Goal: Navigation & Orientation: Find specific page/section

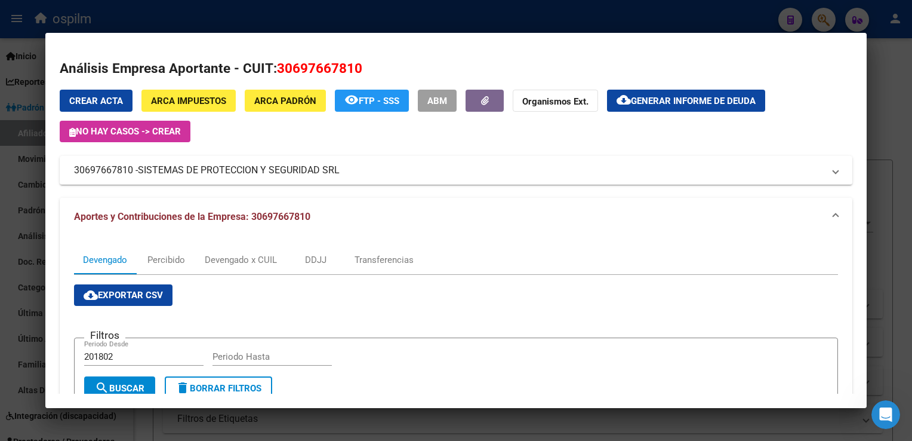
scroll to position [2, 0]
click at [895, 84] on div at bounding box center [456, 220] width 912 height 441
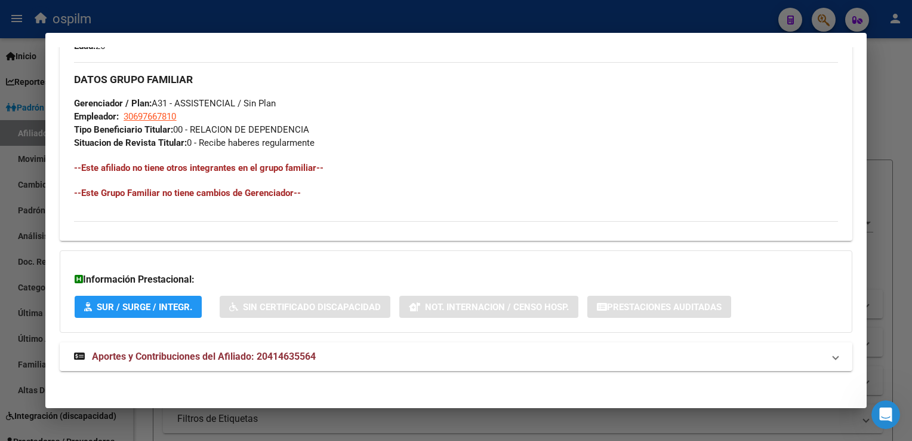
click at [895, 84] on div at bounding box center [456, 220] width 912 height 441
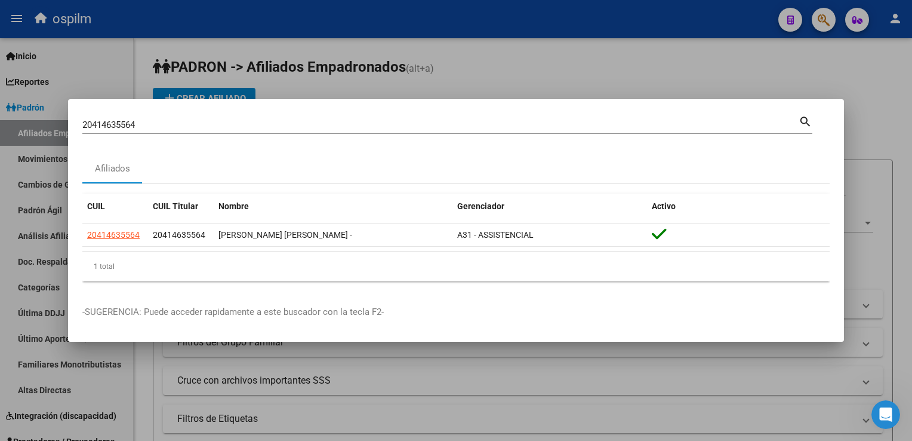
click at [895, 84] on div at bounding box center [456, 220] width 912 height 441
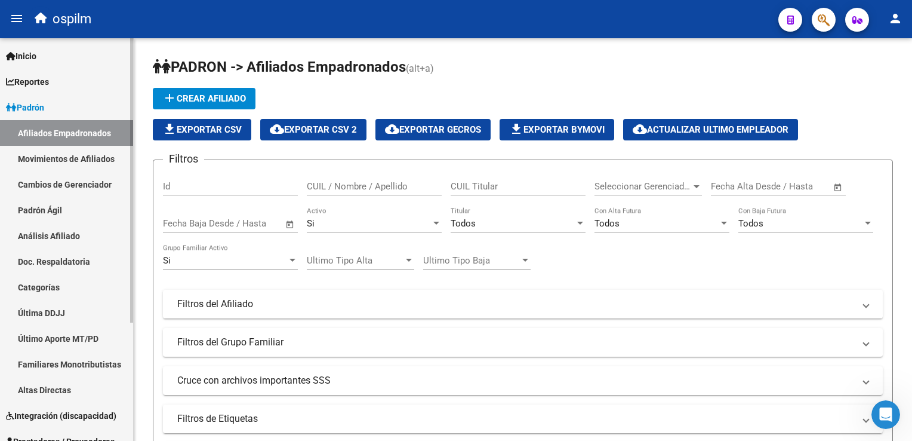
click at [49, 80] on span "Reportes" at bounding box center [27, 81] width 43 height 13
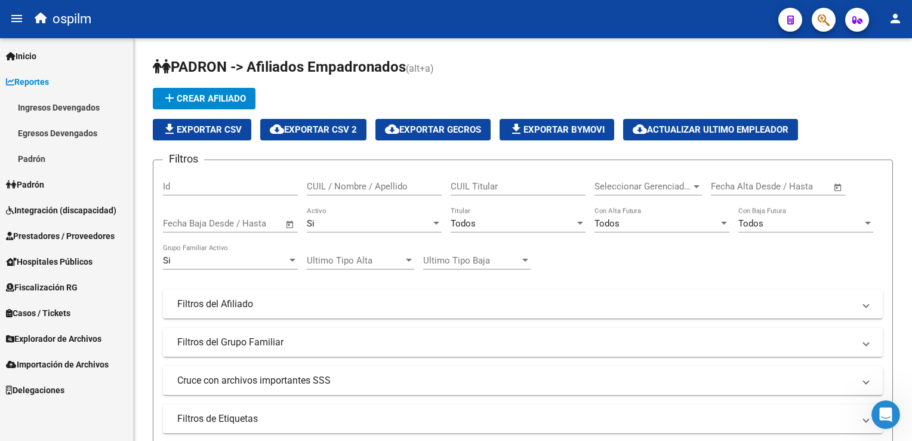
click at [35, 156] on link "Padrón" at bounding box center [66, 159] width 133 height 26
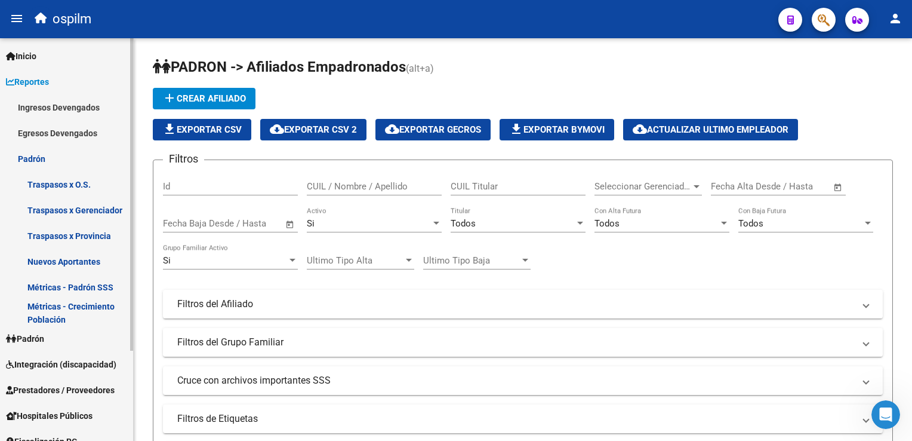
click at [61, 309] on link "Métricas - Crecimiento Población" at bounding box center [66, 313] width 133 height 26
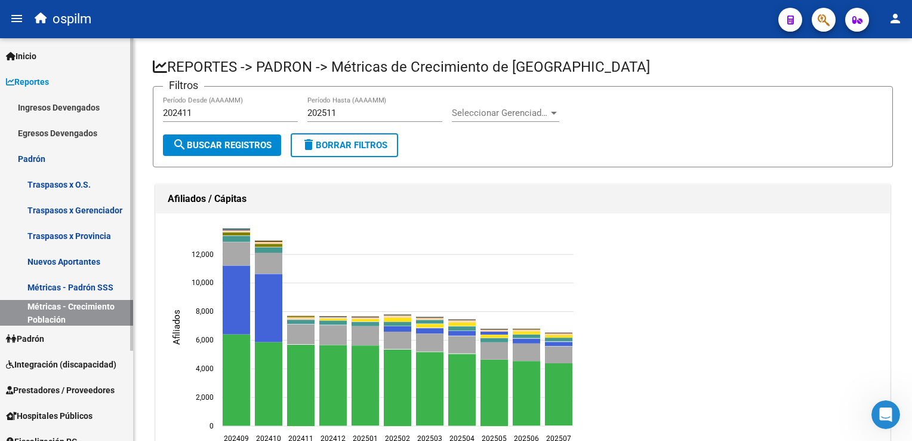
click at [49, 281] on link "Métricas - Padrón SSS" at bounding box center [66, 287] width 133 height 26
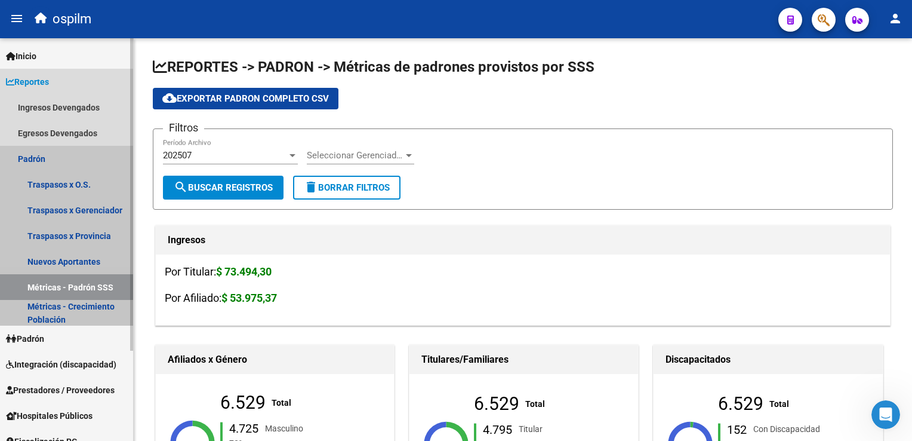
click at [26, 159] on link "Padrón" at bounding box center [66, 159] width 133 height 26
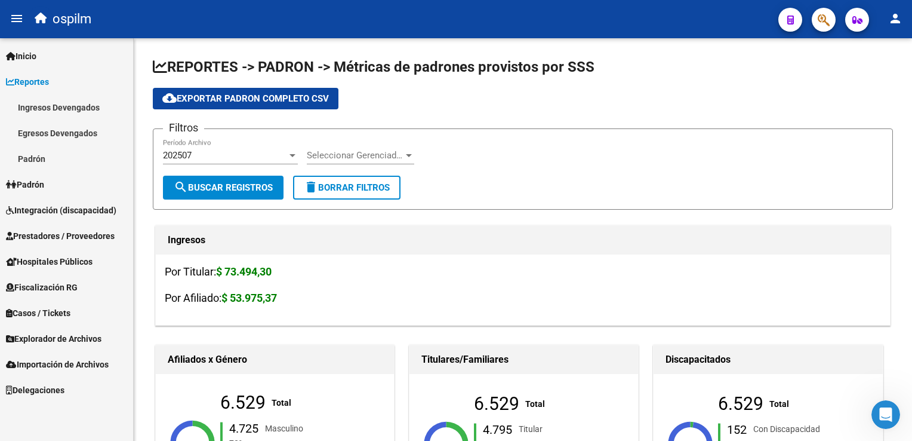
click at [17, 86] on span "Reportes" at bounding box center [27, 81] width 43 height 13
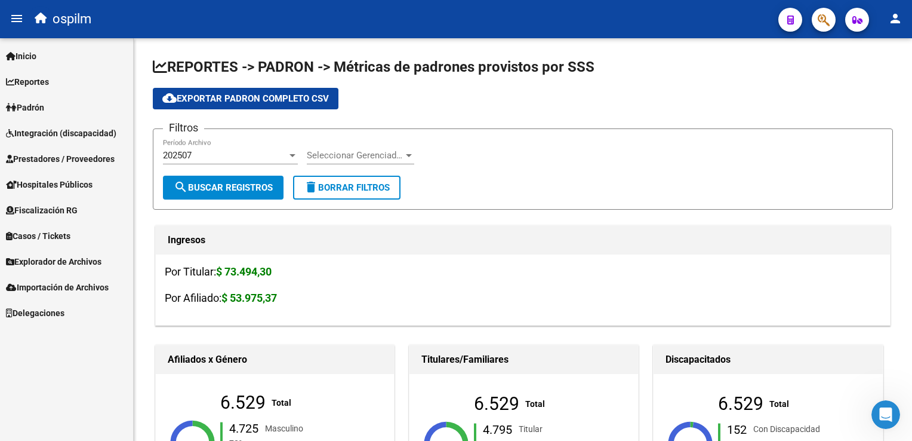
click at [25, 116] on link "Padrón" at bounding box center [66, 107] width 133 height 26
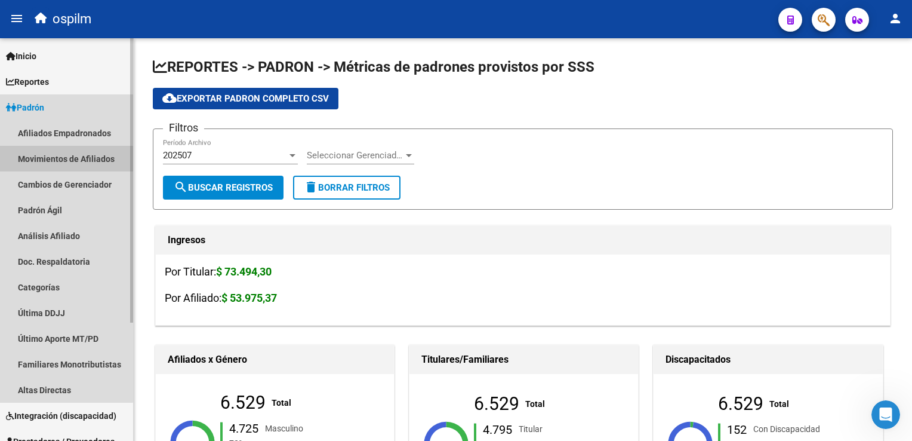
click at [43, 161] on link "Movimientos de Afiliados" at bounding box center [66, 159] width 133 height 26
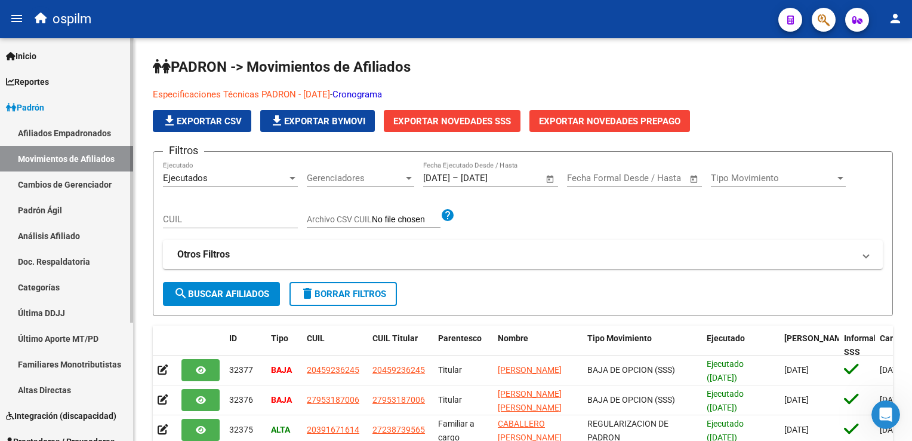
scroll to position [167, 0]
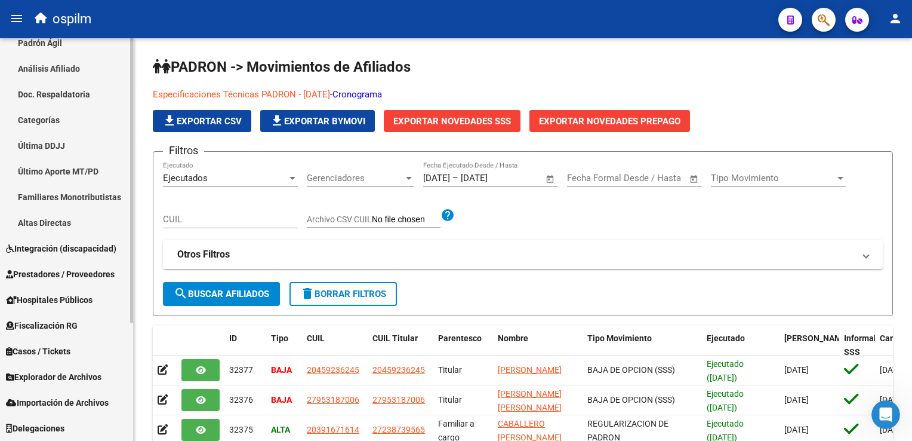
click at [55, 275] on span "Prestadores / Proveedores" at bounding box center [60, 273] width 109 height 13
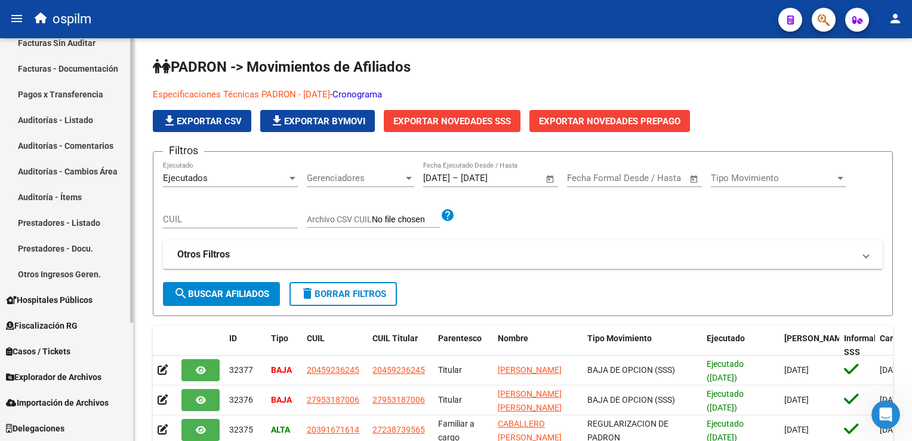
click at [68, 121] on link "Auditorías - Listado" at bounding box center [66, 120] width 133 height 26
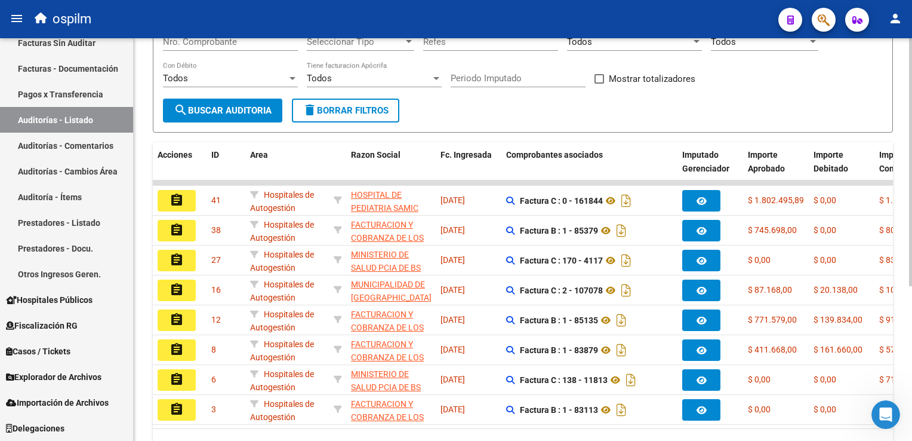
scroll to position [251, 0]
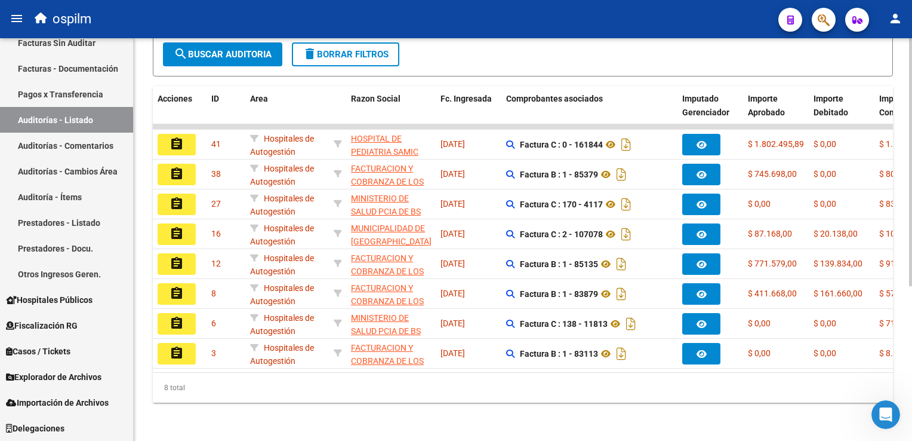
click at [912, 359] on html "menu ospilm person Firma Express Inicio Calendario SSS Instructivos Contacto OS…" at bounding box center [456, 220] width 912 height 441
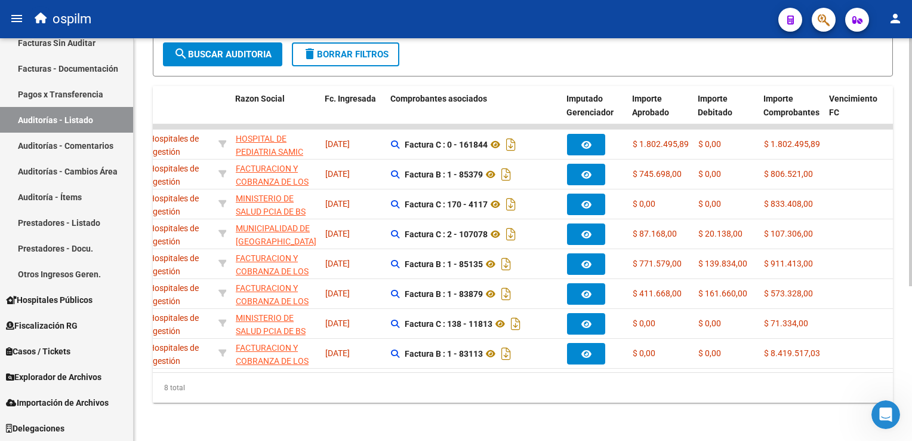
scroll to position [0, 0]
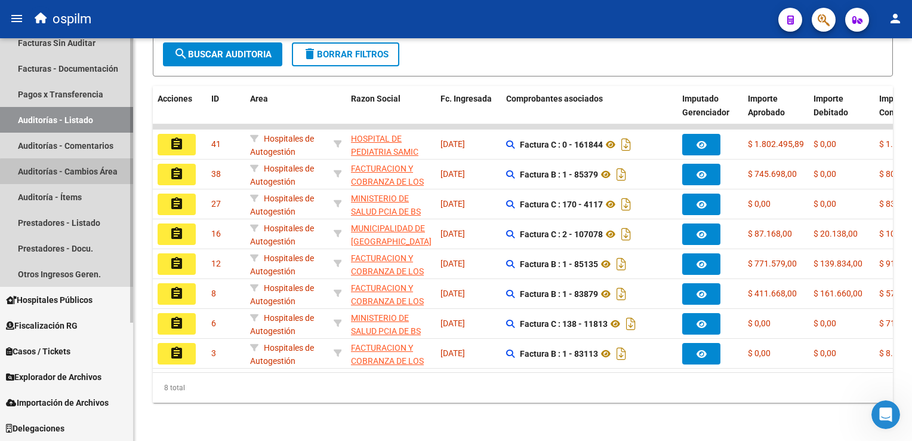
click at [72, 175] on link "Auditorías - Cambios Área" at bounding box center [66, 171] width 133 height 26
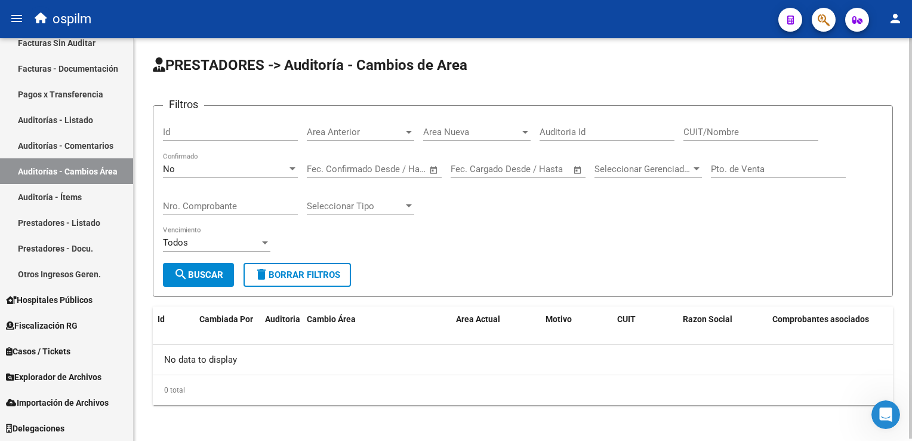
scroll to position [2, 0]
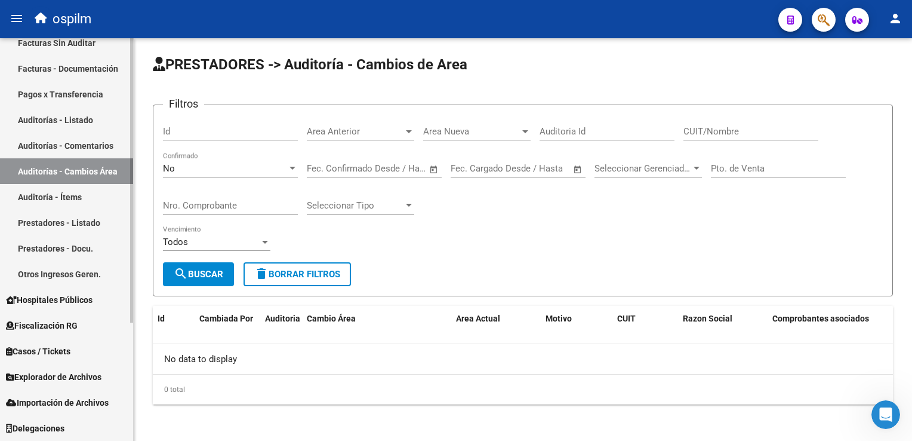
click at [49, 199] on link "Auditoría - Ítems" at bounding box center [66, 197] width 133 height 26
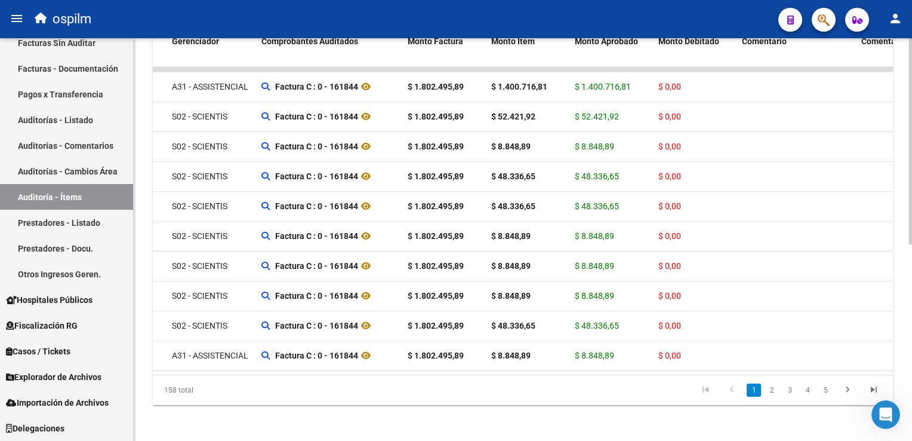
scroll to position [384, 0]
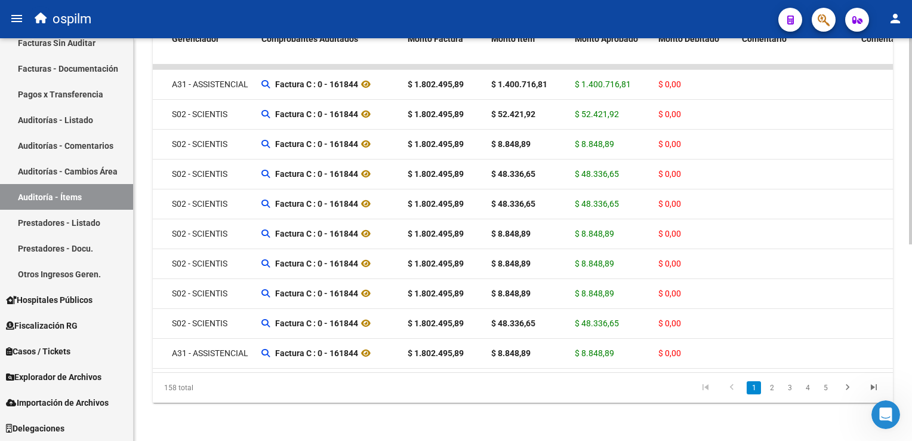
click at [912, 303] on html "menu ospilm person Firma Express Inicio Calendario SSS Instructivos Contacto OS…" at bounding box center [456, 220] width 912 height 441
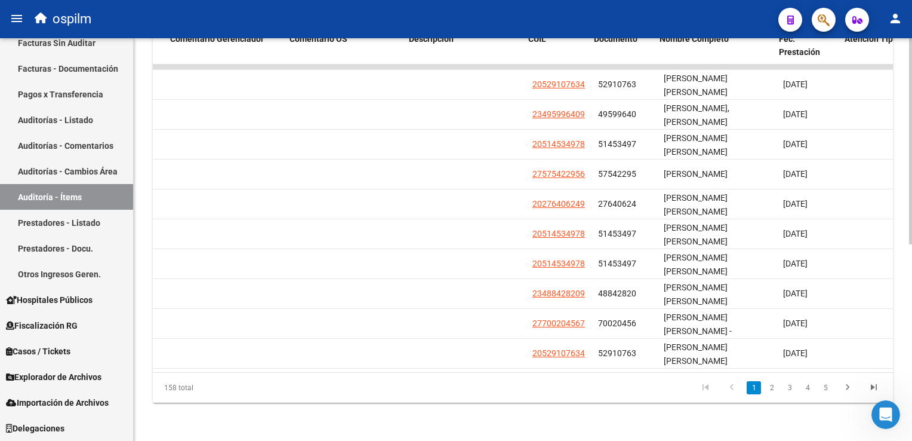
scroll to position [0, 912]
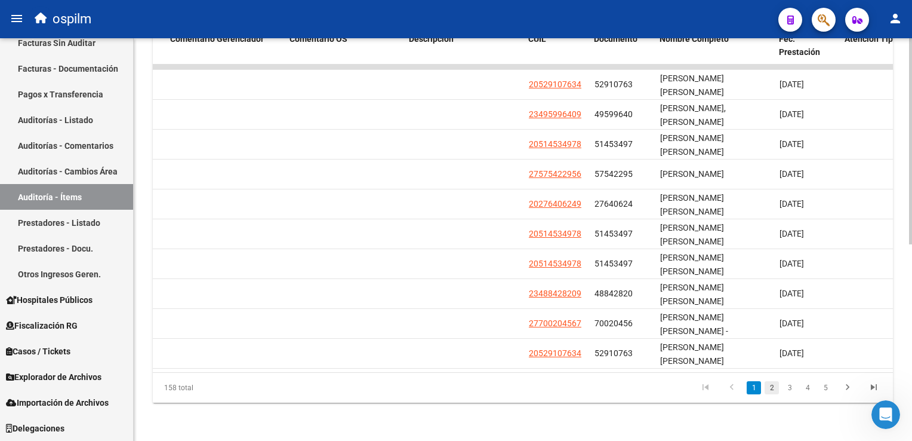
click at [769, 386] on link "2" at bounding box center [772, 387] width 14 height 13
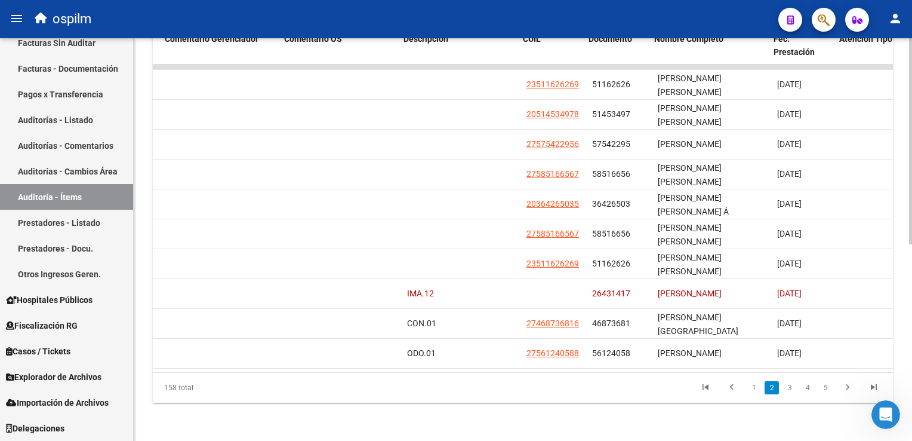
scroll to position [0, 917]
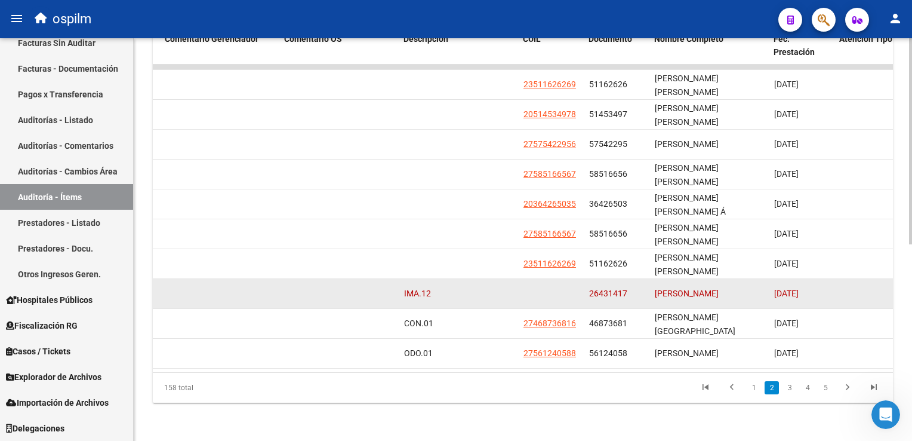
drag, startPoint x: 625, startPoint y: 281, endPoint x: 589, endPoint y: 281, distance: 35.8
click at [589, 288] on span "26431417" at bounding box center [608, 293] width 38 height 10
copy span "26431417"
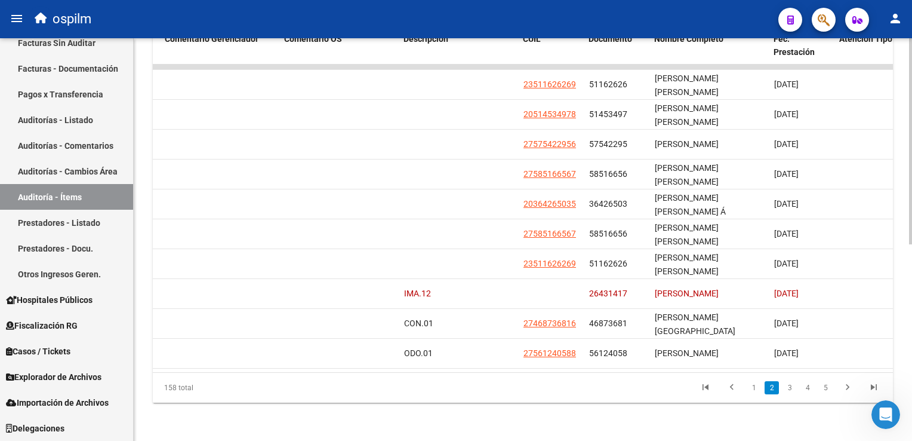
click at [621, 415] on div "PRESTADORES -> Auditoría - Items (detalles) cloud_download Exportar CSV Filtros…" at bounding box center [523, 51] width 778 height 780
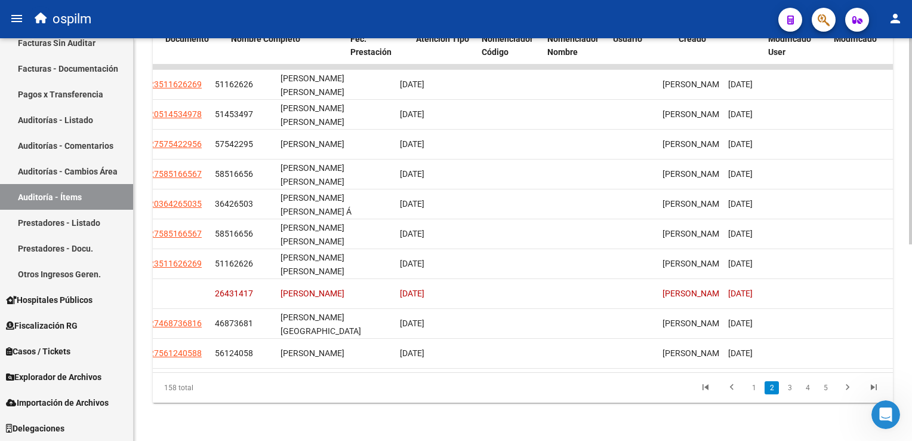
scroll to position [0, 1341]
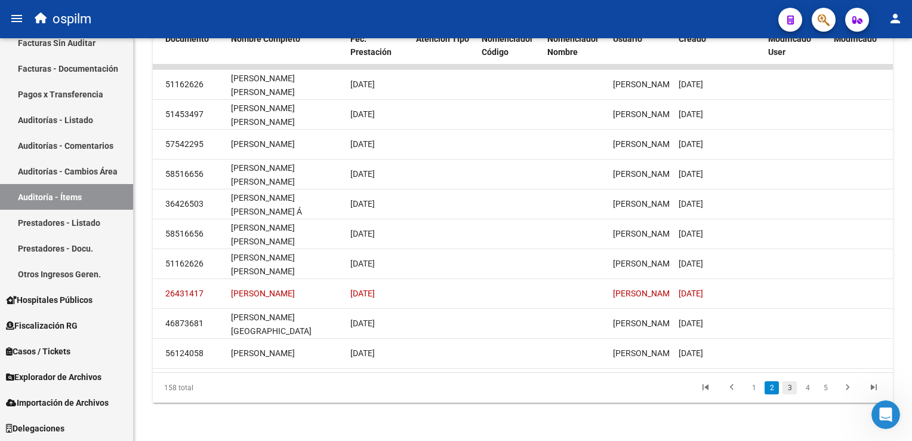
click at [789, 386] on link "3" at bounding box center [790, 387] width 14 height 13
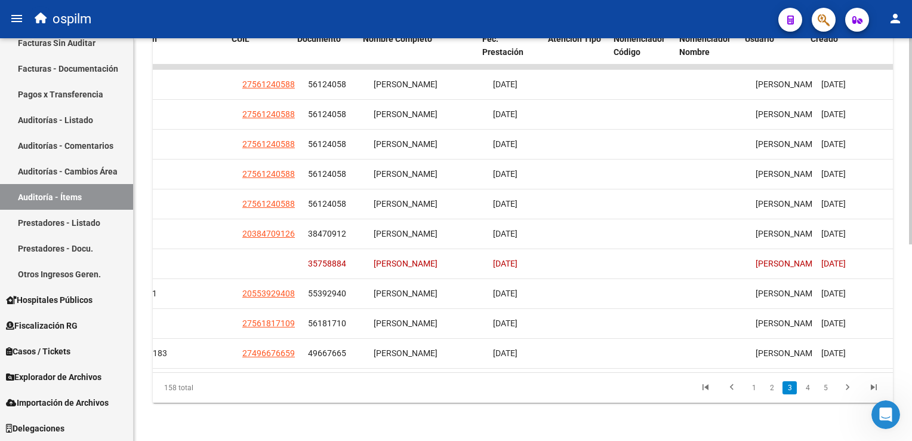
scroll to position [0, 1237]
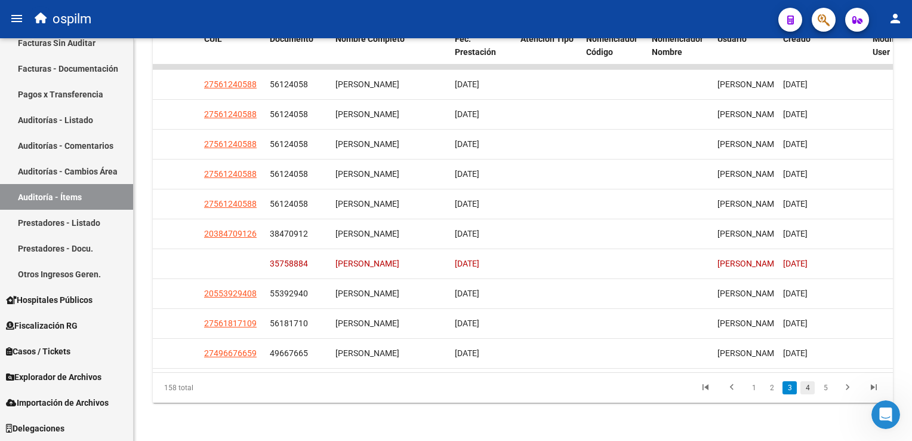
click at [806, 386] on link "4" at bounding box center [807, 387] width 14 height 13
click at [810, 387] on link "5" at bounding box center [807, 387] width 14 height 13
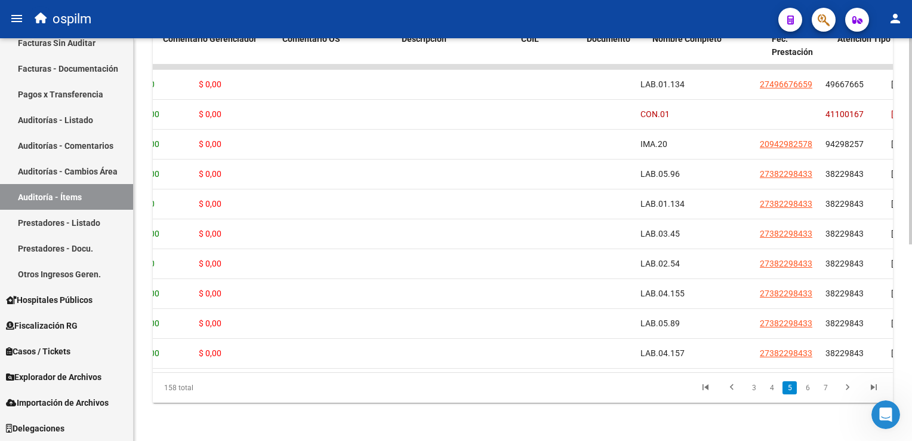
scroll to position [0, 1008]
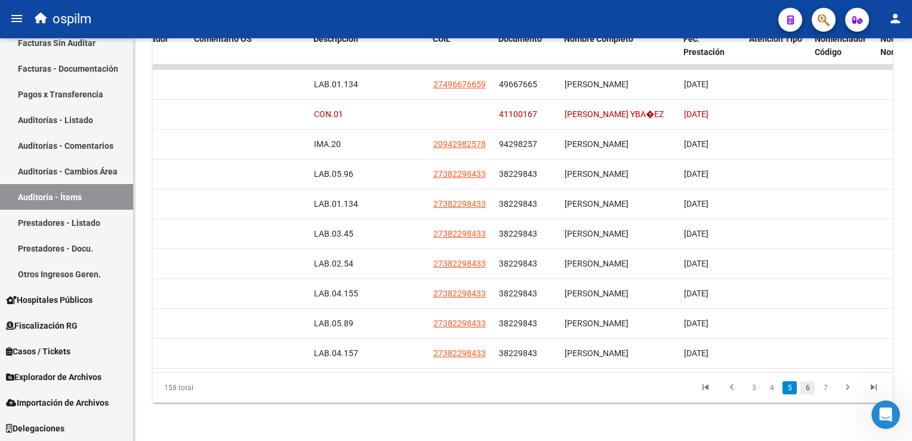
click at [809, 384] on link "6" at bounding box center [807, 387] width 14 height 13
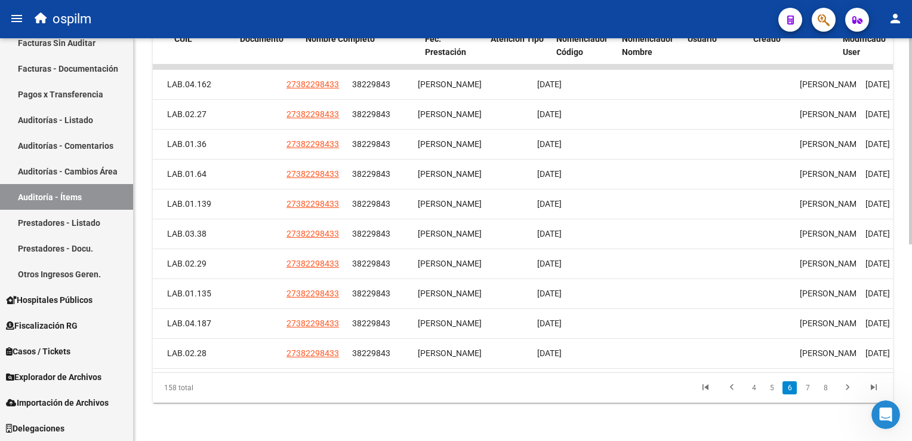
scroll to position [0, 1266]
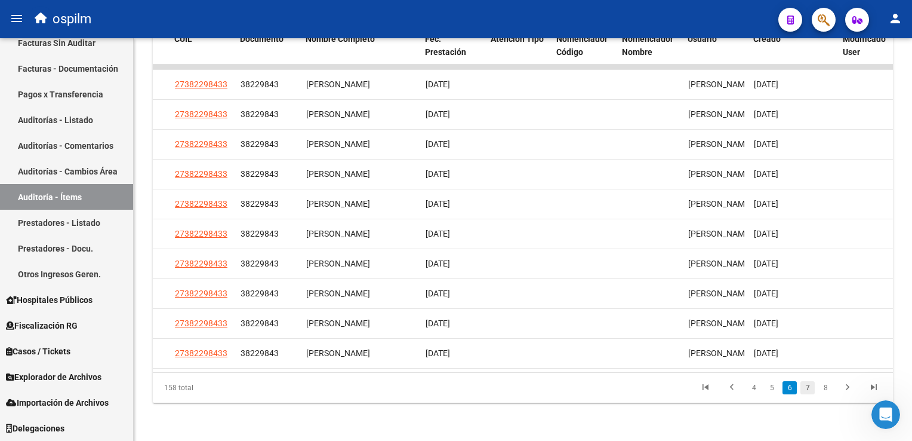
click at [812, 391] on link "7" at bounding box center [807, 387] width 14 height 13
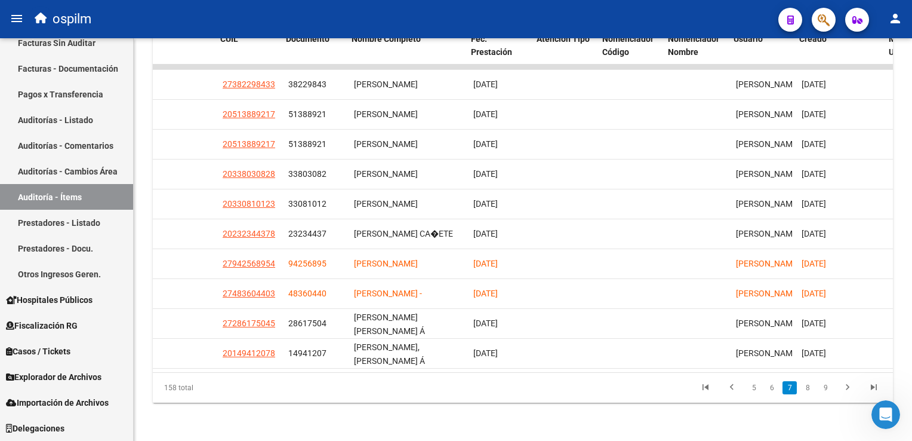
scroll to position [0, 1220]
click at [811, 388] on link "8" at bounding box center [807, 387] width 14 height 13
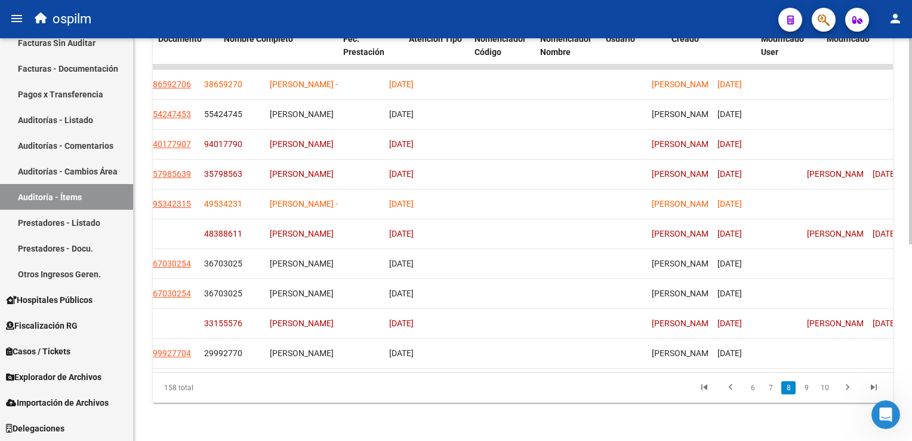
scroll to position [0, 1348]
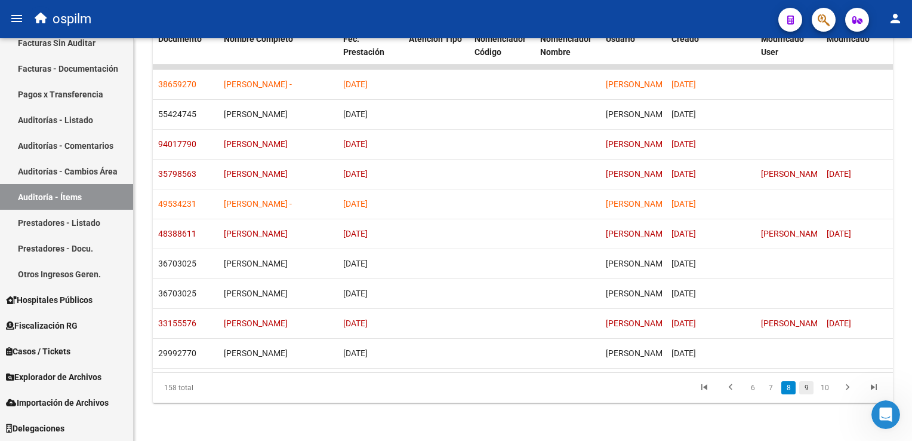
click at [803, 386] on link "9" at bounding box center [806, 387] width 14 height 13
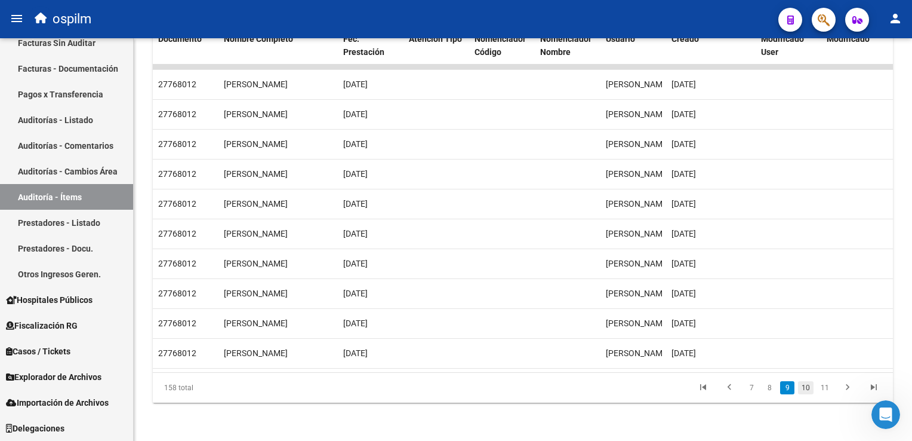
click at [808, 386] on link "10" at bounding box center [806, 387] width 16 height 13
click at [811, 389] on link "11" at bounding box center [806, 387] width 16 height 13
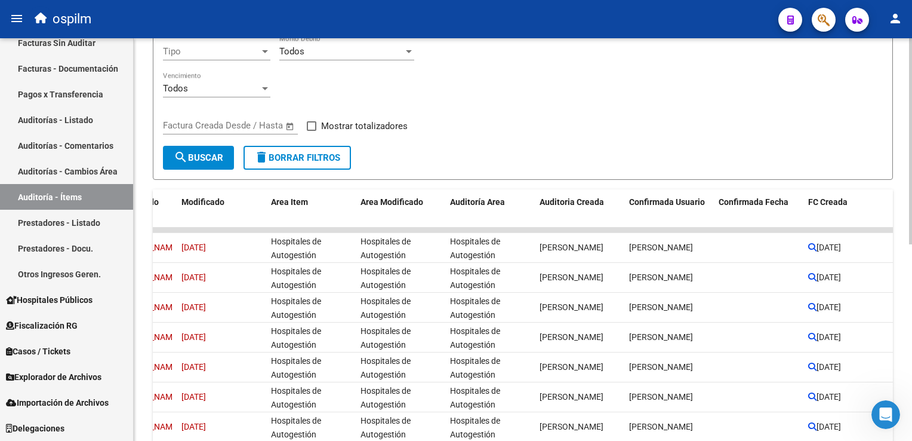
scroll to position [232, 0]
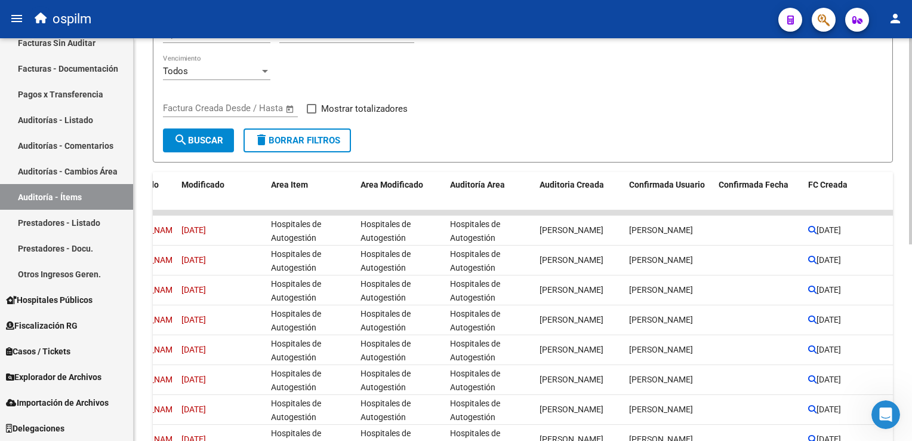
click at [912, 330] on html "menu ospilm person Firma Express Inicio Calendario SSS Instructivos Contacto OS…" at bounding box center [456, 220] width 912 height 441
drag, startPoint x: 908, startPoint y: 163, endPoint x: 908, endPoint y: 181, distance: 17.9
click at [908, 181] on div "PRESTADORES -> Auditoría - Items (detalles) cloud_download Exportar CSV Filtros…" at bounding box center [523, 197] width 778 height 780
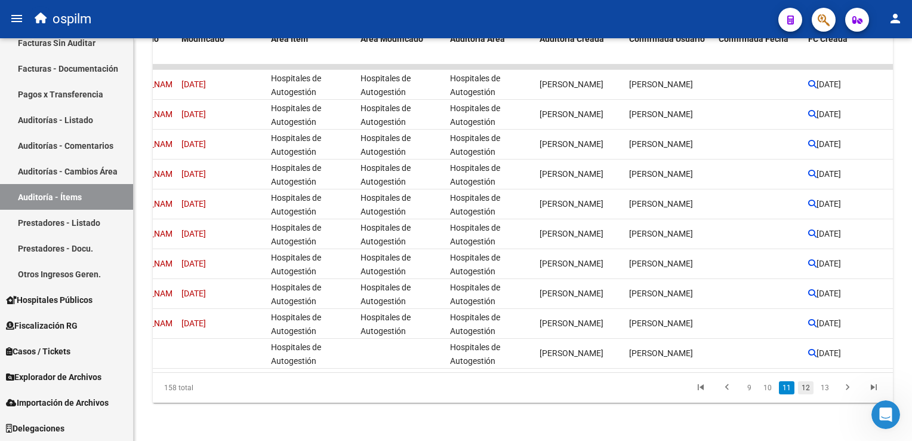
click at [809, 388] on link "12" at bounding box center [806, 387] width 16 height 13
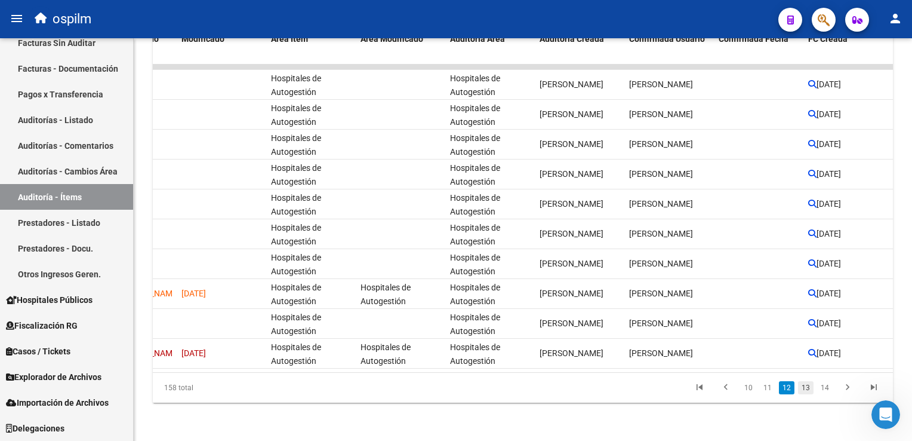
click at [809, 387] on link "13" at bounding box center [806, 387] width 16 height 13
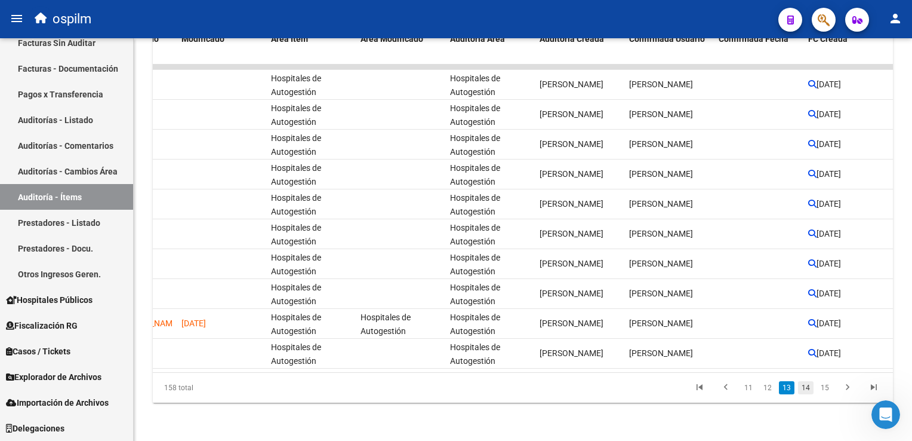
click at [810, 385] on link "14" at bounding box center [806, 387] width 16 height 13
click at [808, 388] on link "15" at bounding box center [806, 387] width 16 height 13
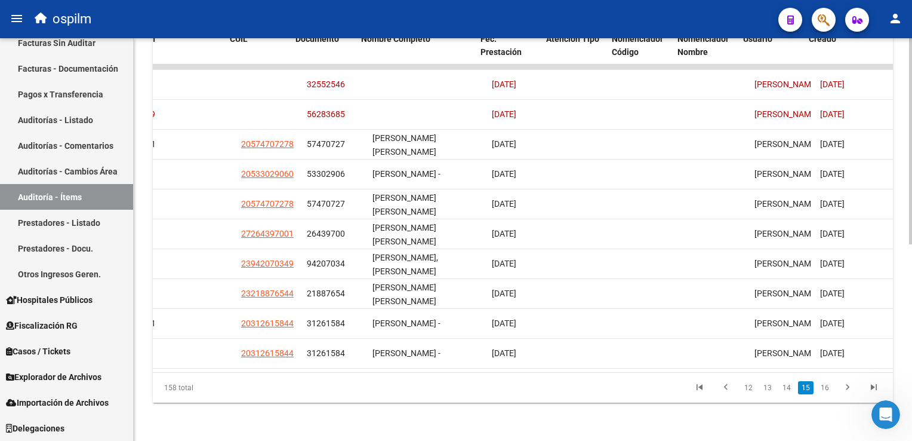
scroll to position [0, 1249]
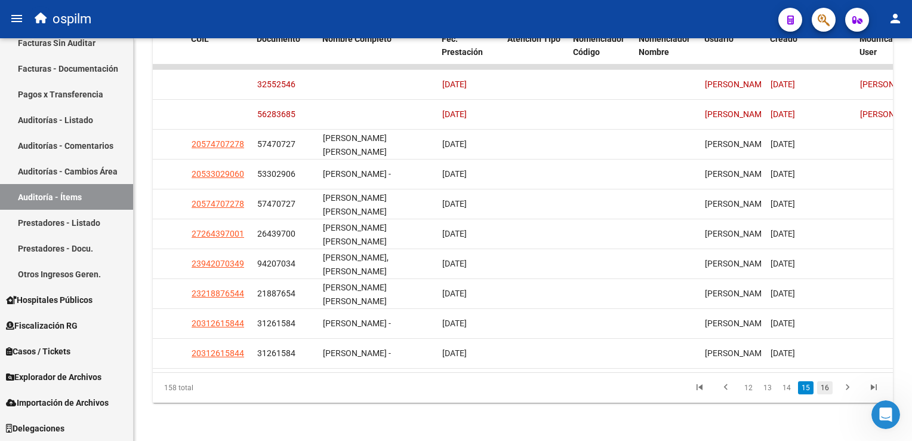
click at [826, 388] on link "16" at bounding box center [825, 387] width 16 height 13
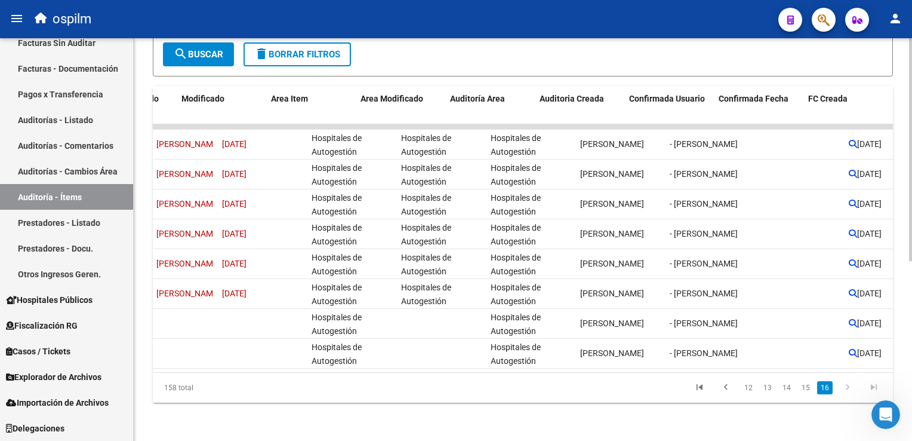
scroll to position [0, 1994]
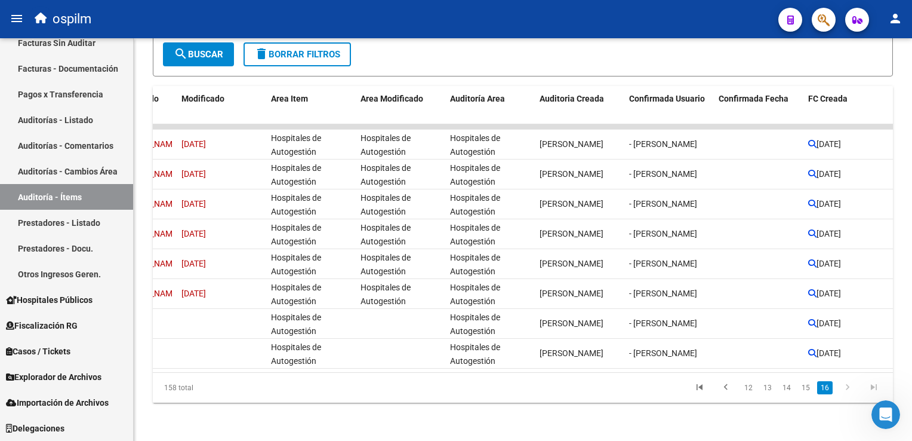
click at [845, 386] on icon "go to next page" at bounding box center [848, 388] width 16 height 14
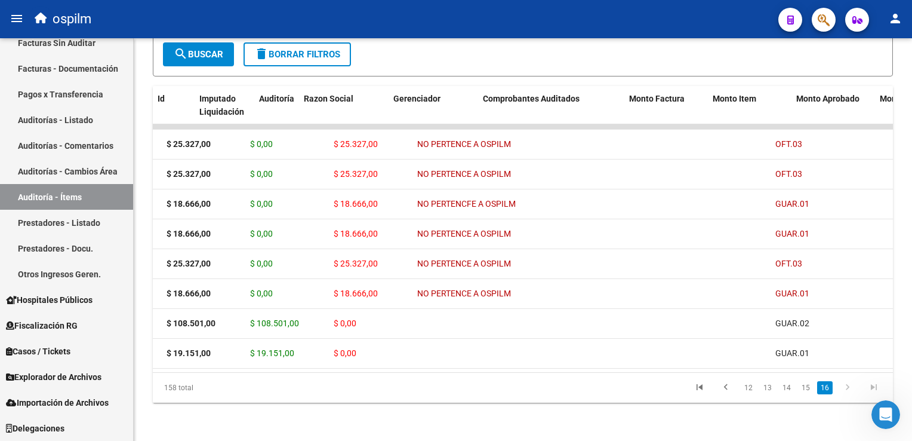
scroll to position [0, 0]
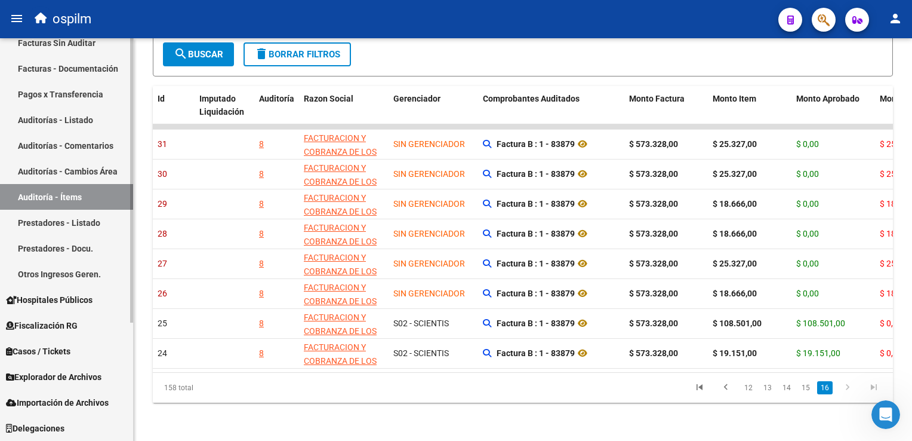
click at [48, 141] on link "Auditorías - Comentarios" at bounding box center [66, 146] width 133 height 26
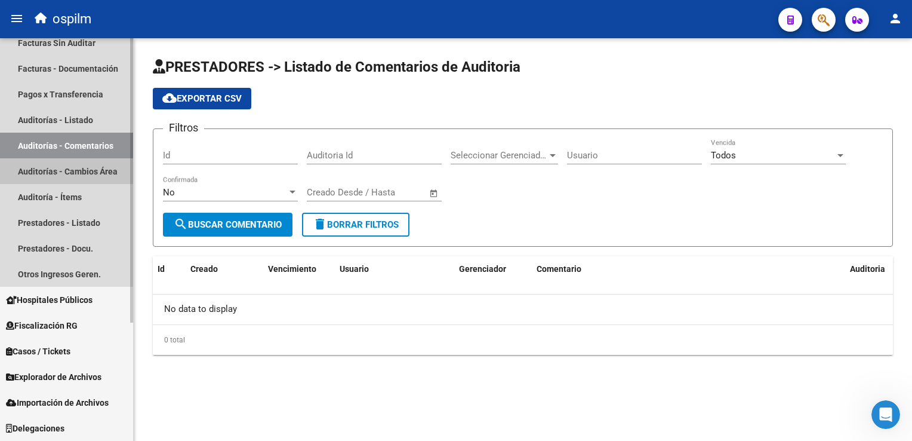
click at [55, 175] on link "Auditorías - Cambios Área" at bounding box center [66, 171] width 133 height 26
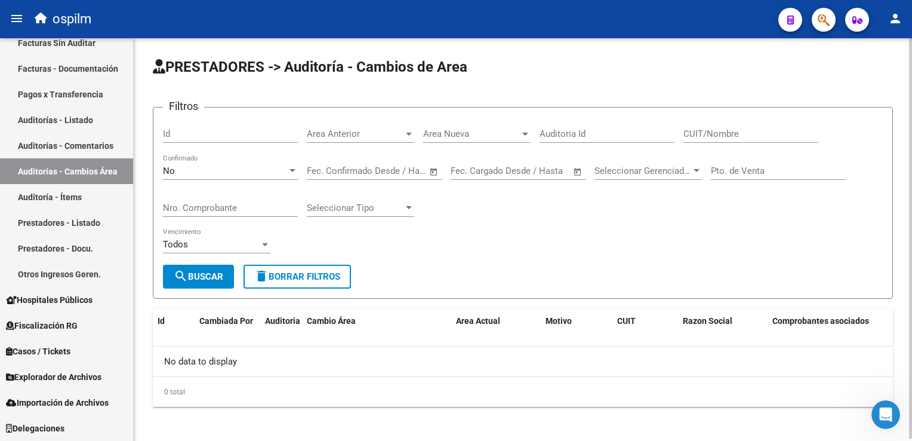
scroll to position [2, 0]
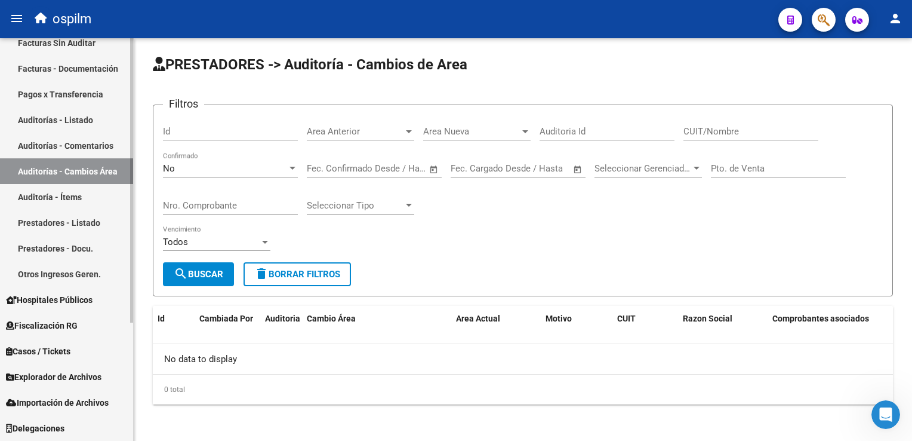
click at [51, 114] on link "Auditorías - Listado" at bounding box center [66, 120] width 133 height 26
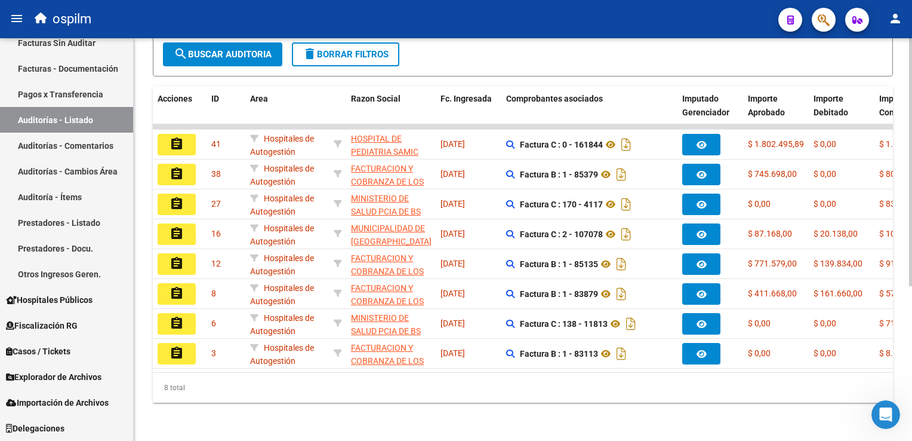
drag, startPoint x: 399, startPoint y: 362, endPoint x: 430, endPoint y: 362, distance: 31.0
click at [430, 362] on datatable-body "assignment 41 Hospitales de Autogestión HOSPITAL DE PEDIATRIA SAMIC "PROFESOR […" at bounding box center [523, 248] width 740 height 248
click at [46, 152] on link "Auditorías - Comentarios" at bounding box center [66, 146] width 133 height 26
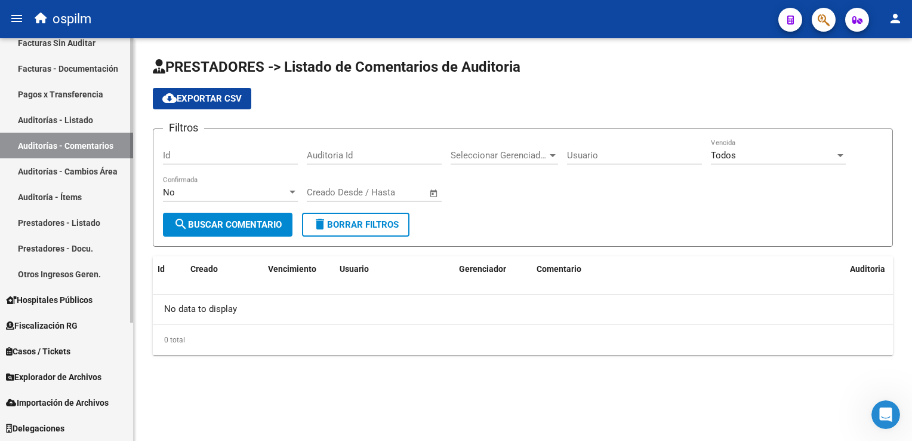
click at [51, 169] on link "Auditorías - Cambios Área" at bounding box center [66, 171] width 133 height 26
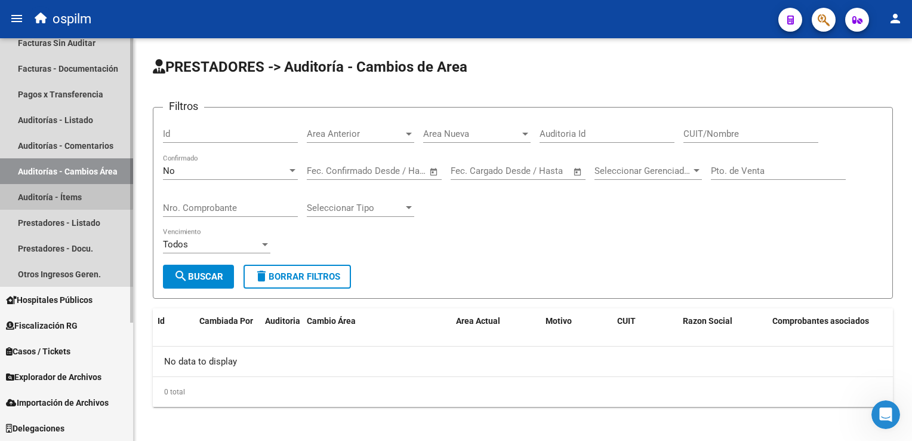
click at [39, 194] on link "Auditoría - Ítems" at bounding box center [66, 197] width 133 height 26
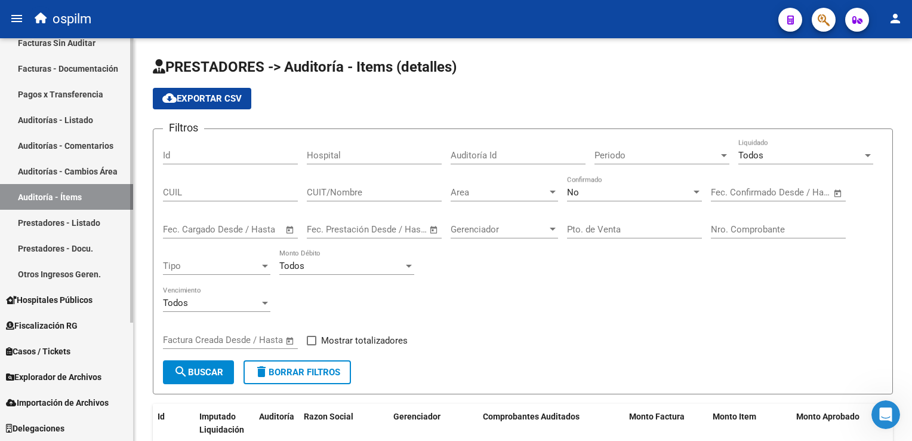
click at [62, 218] on link "Prestadores - Listado" at bounding box center [66, 223] width 133 height 26
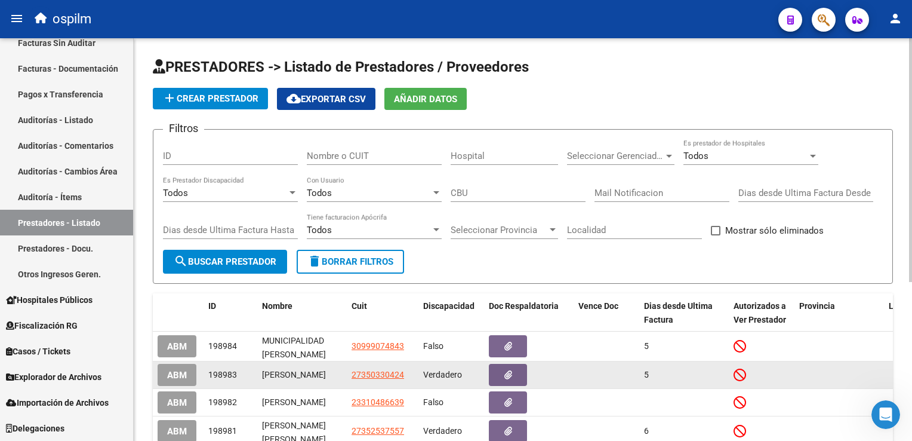
scroll to position [262, 0]
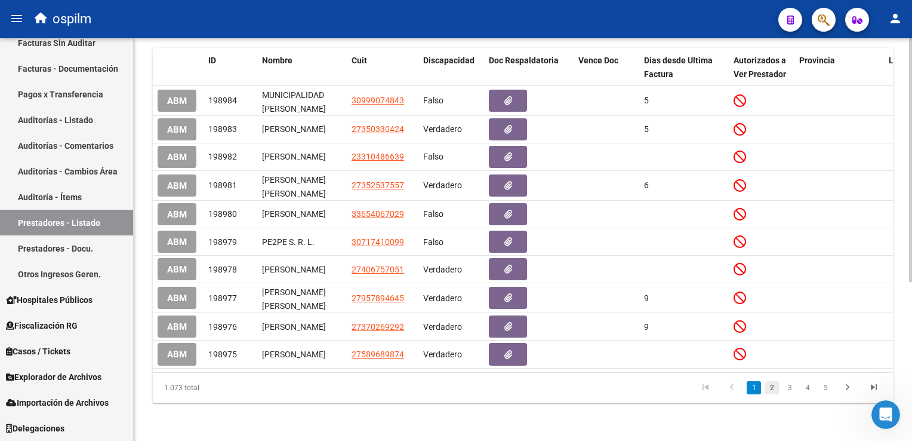
click at [776, 392] on link "2" at bounding box center [772, 387] width 14 height 13
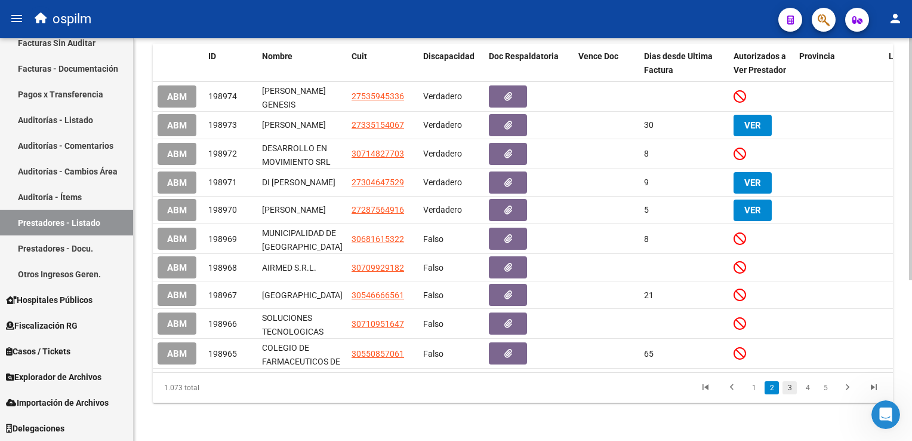
click at [790, 391] on link "3" at bounding box center [790, 387] width 14 height 13
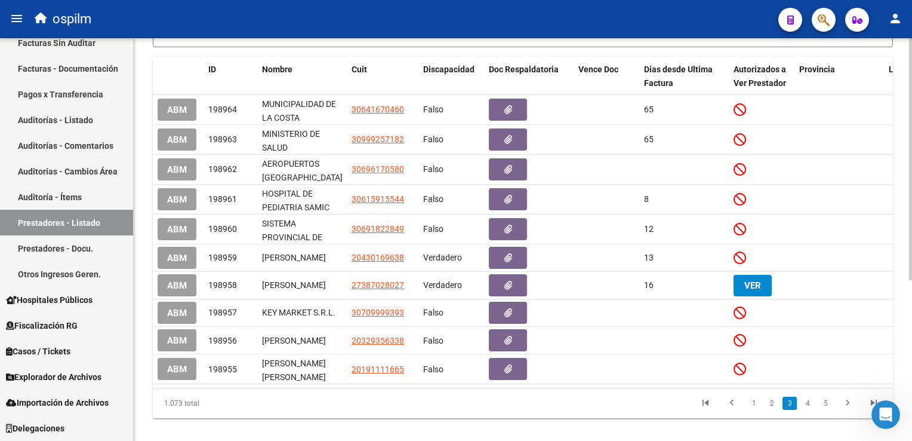
scroll to position [238, 0]
click at [912, 199] on html "menu ospilm person Firma Express Inicio Calendario SSS Instructivos Contacto OS…" at bounding box center [456, 220] width 912 height 441
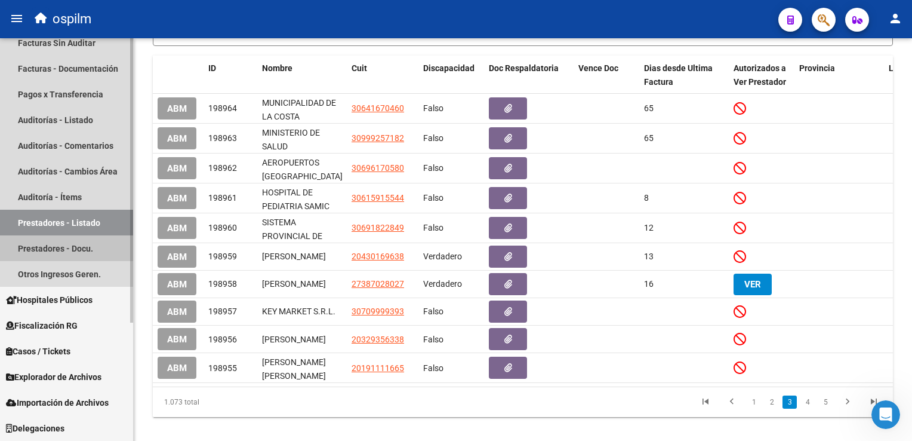
click at [41, 249] on link "Prestadores - Docu." at bounding box center [66, 248] width 133 height 26
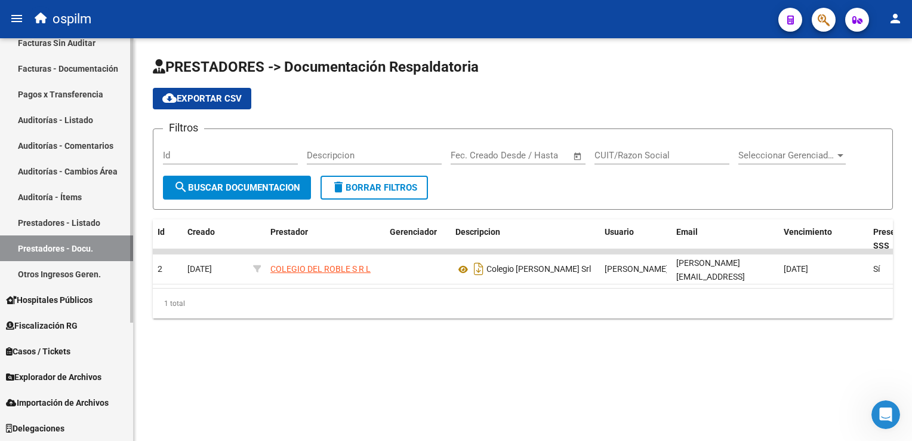
click at [73, 272] on link "Otros Ingresos Geren." at bounding box center [66, 274] width 133 height 26
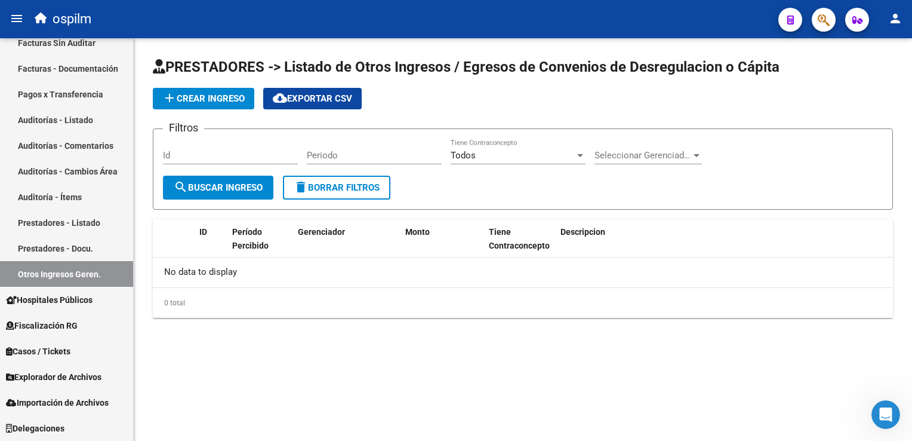
click at [635, 153] on span "Seleccionar Gerenciador" at bounding box center [643, 155] width 97 height 11
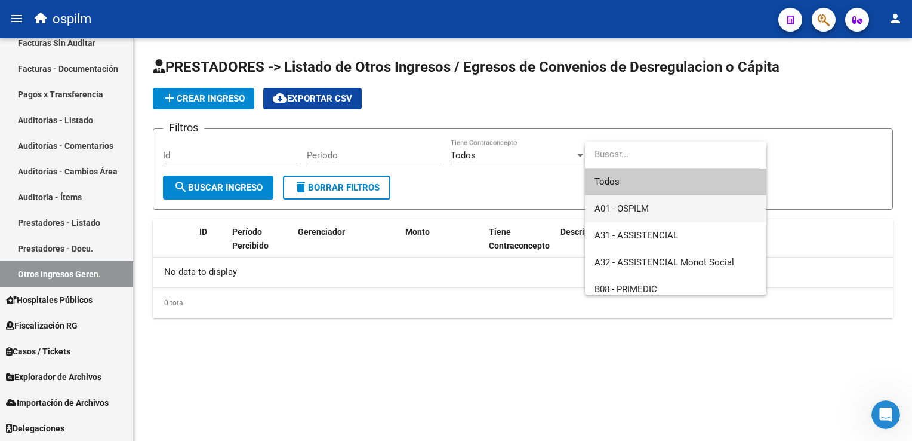
click at [660, 205] on span "A01 - OSPILM" at bounding box center [676, 208] width 162 height 27
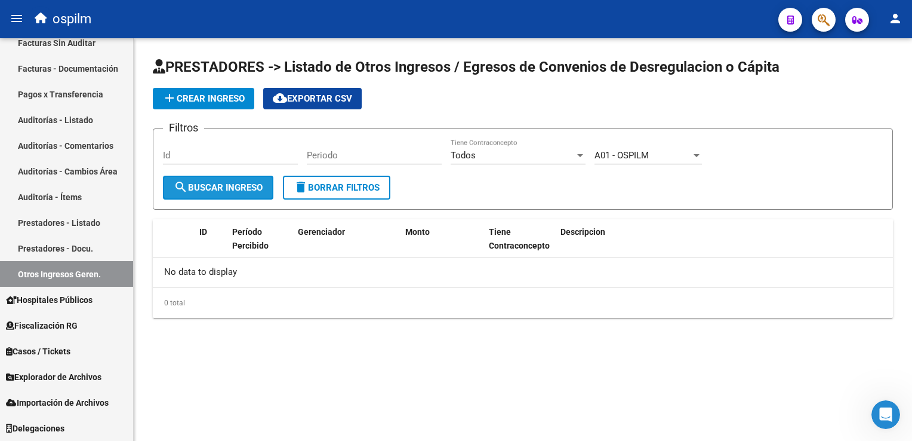
click at [232, 192] on button "search Buscar Ingreso" at bounding box center [218, 187] width 110 height 24
click at [645, 152] on span "A01 - OSPILM" at bounding box center [622, 155] width 54 height 11
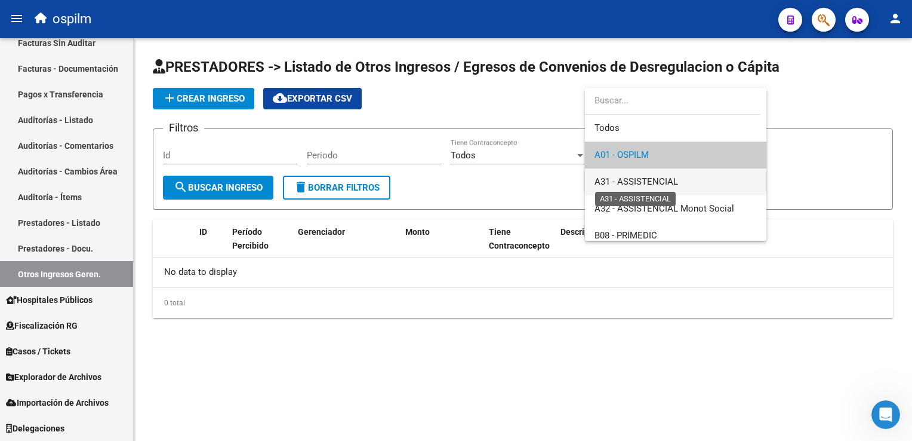
drag, startPoint x: 658, startPoint y: 177, endPoint x: 387, endPoint y: 178, distance: 270.4
click at [658, 176] on span "A31 - ASSISTENCIAL" at bounding box center [637, 181] width 84 height 11
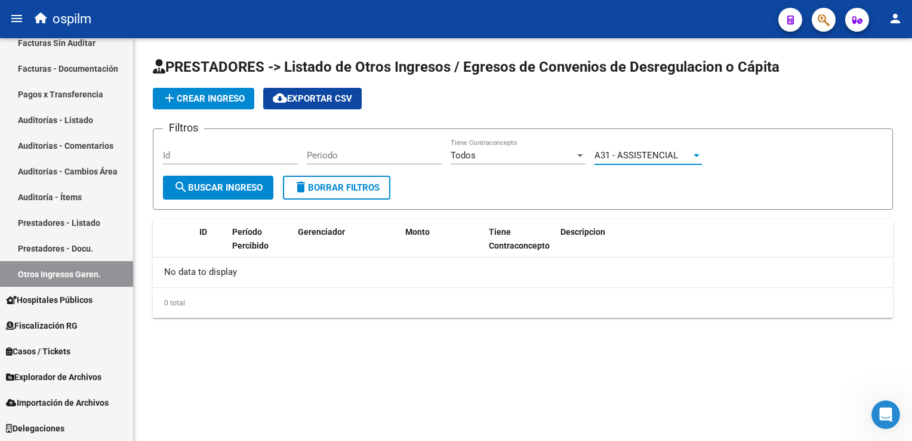
click at [209, 185] on span "search Buscar Ingreso" at bounding box center [218, 187] width 89 height 11
click at [60, 290] on link "Hospitales Públicos" at bounding box center [66, 300] width 133 height 26
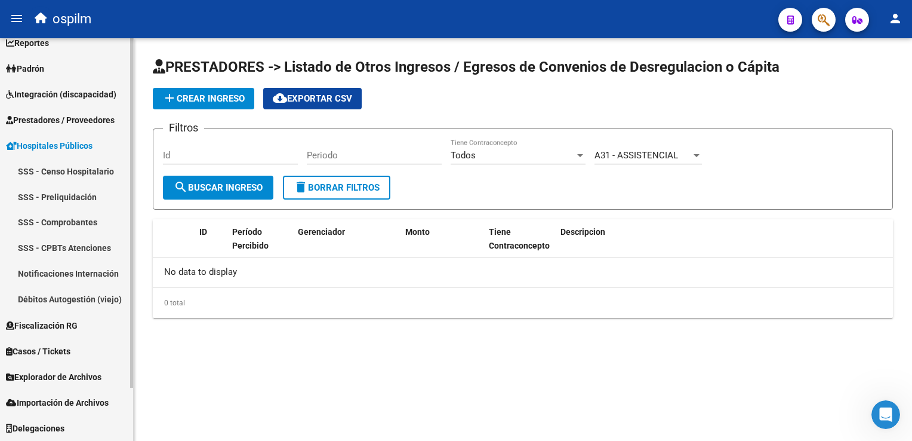
scroll to position [38, 0]
click at [45, 196] on link "SSS - Preliquidación" at bounding box center [66, 197] width 133 height 26
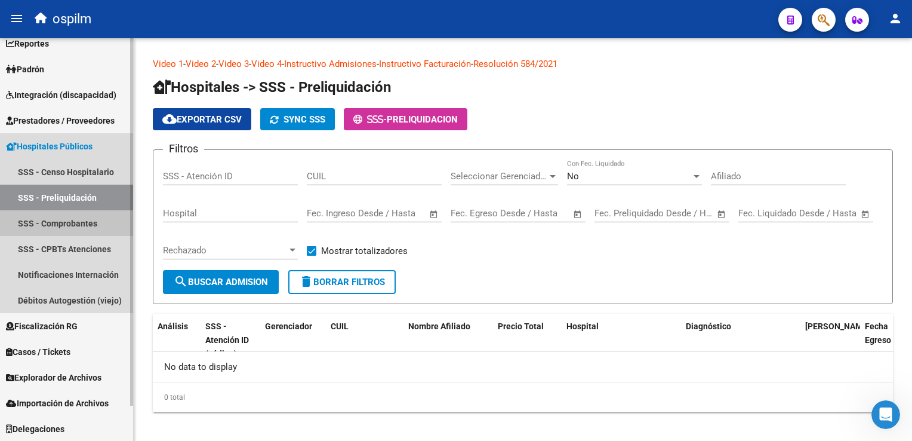
click at [61, 224] on link "SSS - Comprobantes" at bounding box center [66, 223] width 133 height 26
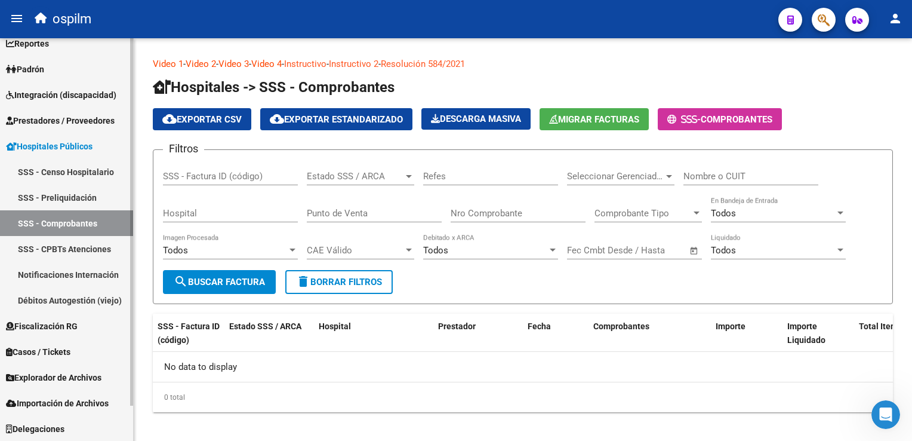
click at [60, 249] on link "SSS - CPBTs Atenciones" at bounding box center [66, 249] width 133 height 26
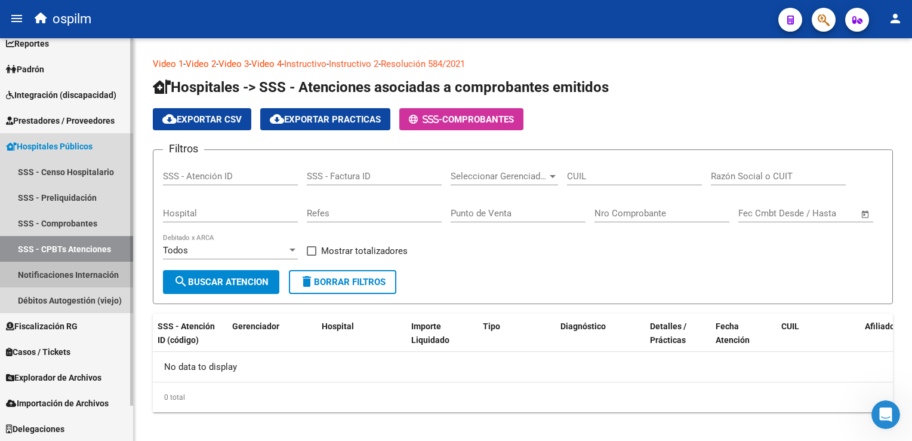
click at [86, 273] on link "Notificaciones Internación" at bounding box center [66, 274] width 133 height 26
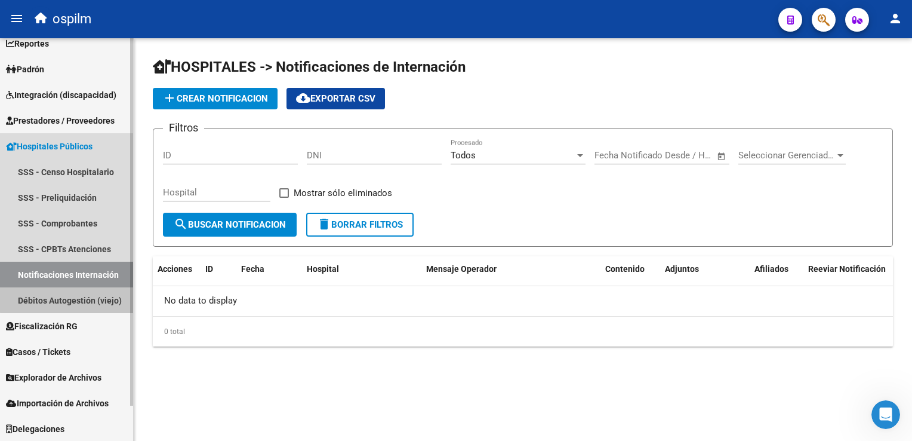
click at [67, 298] on link "Débitos Autogestión (viejo)" at bounding box center [66, 300] width 133 height 26
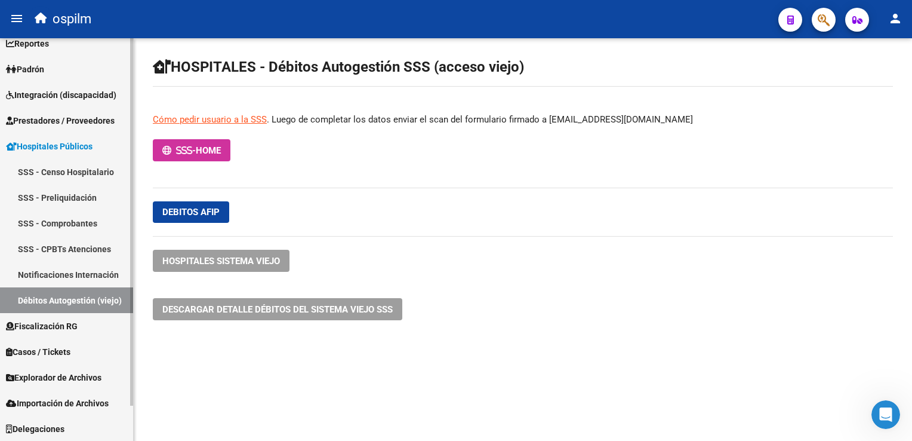
click at [45, 149] on span "Hospitales Públicos" at bounding box center [49, 146] width 87 height 13
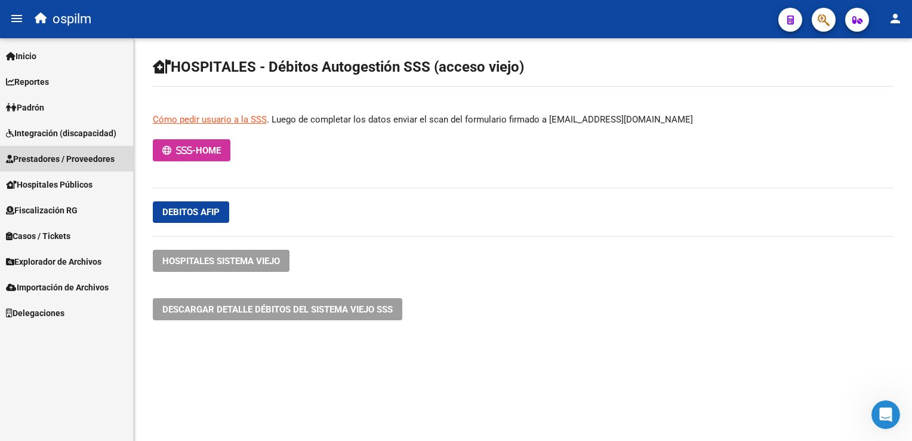
click at [42, 164] on span "Prestadores / Proveedores" at bounding box center [60, 158] width 109 height 13
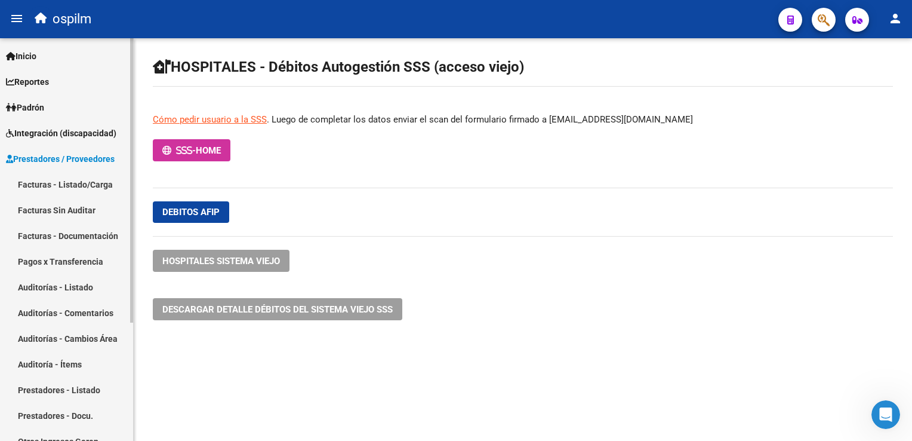
click at [85, 184] on link "Facturas - Listado/Carga" at bounding box center [66, 184] width 133 height 26
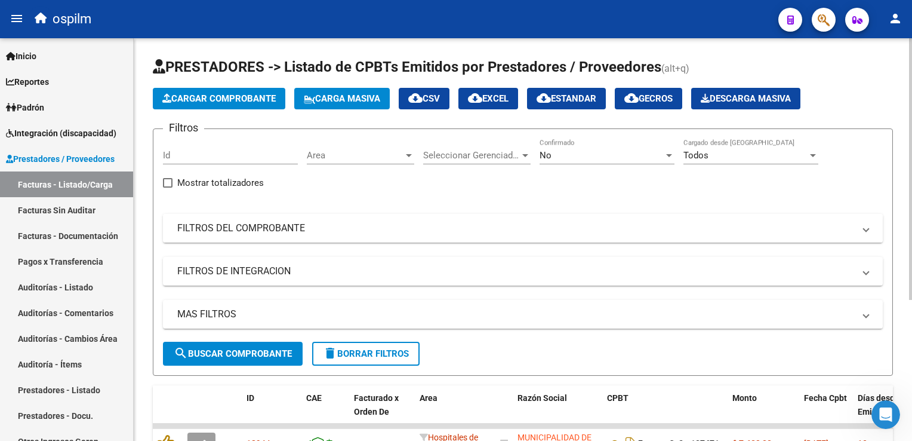
click at [281, 227] on mat-panel-title "FILTROS DEL COMPROBANTE" at bounding box center [515, 227] width 677 height 13
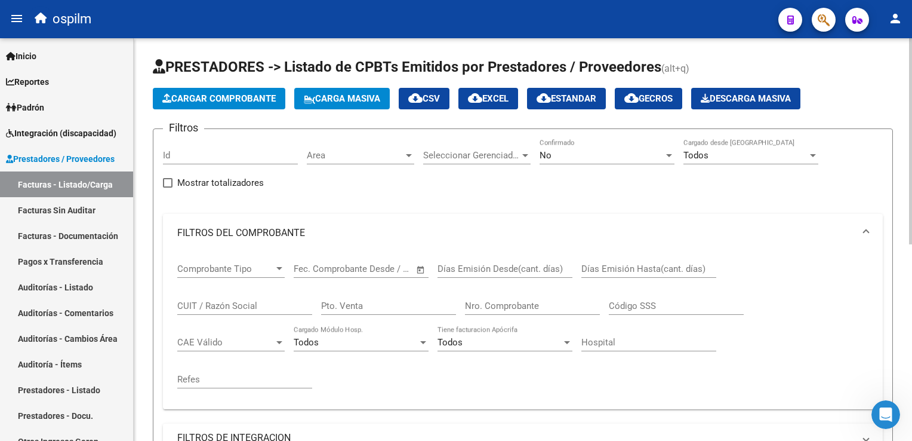
click at [418, 267] on span "Open calendar" at bounding box center [421, 269] width 29 height 29
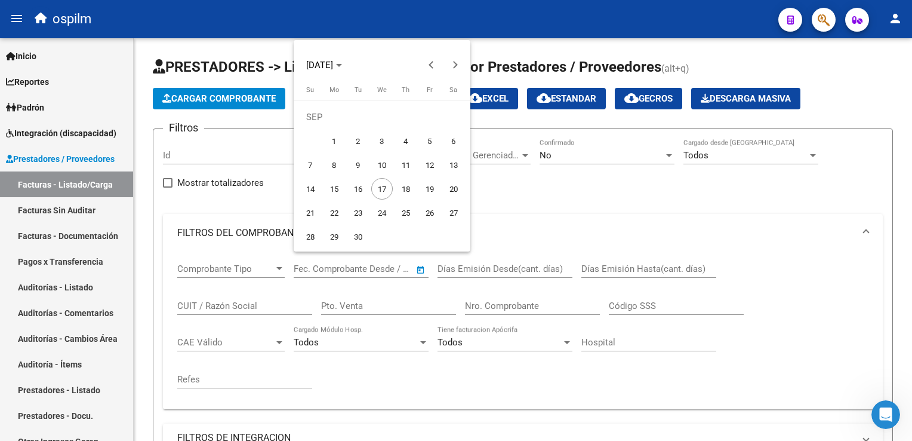
click at [335, 137] on span "1" at bounding box center [334, 140] width 21 height 21
type input "[DATE]"
click at [481, 270] on div at bounding box center [456, 220] width 912 height 441
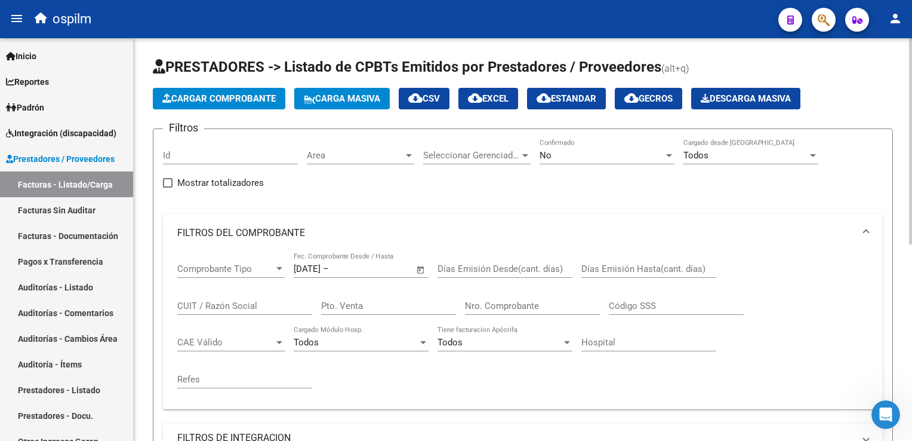
drag, startPoint x: 907, startPoint y: 113, endPoint x: 912, endPoint y: 179, distance: 66.4
click at [912, 179] on html "menu ospilm person Firma Express Inicio Calendario SSS Instructivos Contacto OS…" at bounding box center [456, 220] width 912 height 441
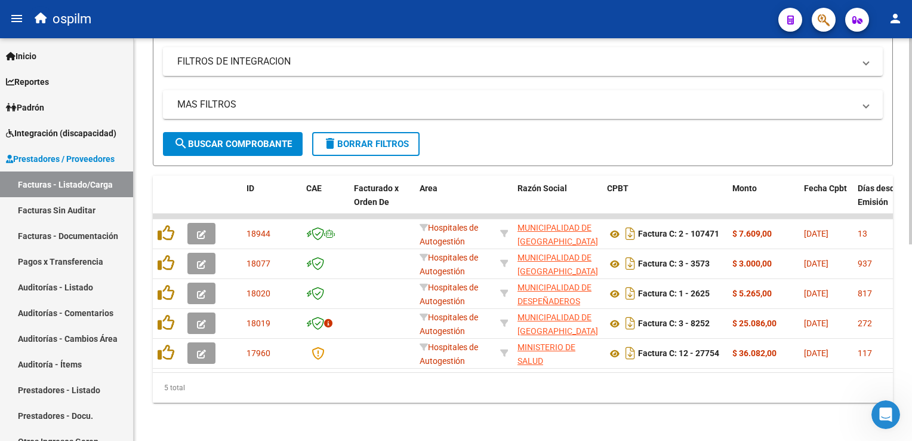
click at [227, 138] on span "search Buscar Comprobante" at bounding box center [233, 143] width 118 height 11
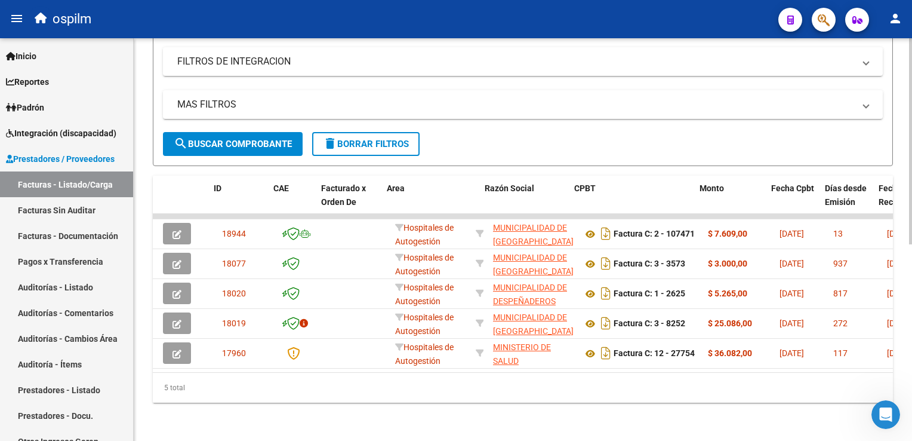
scroll to position [0, 0]
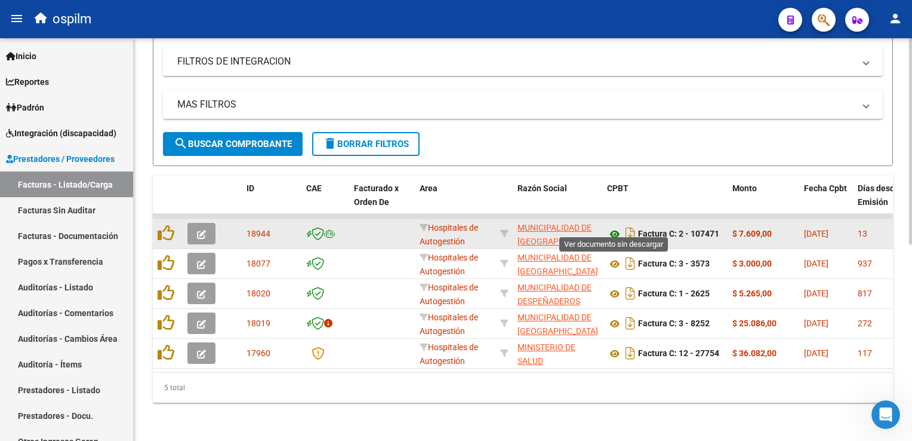
click at [617, 227] on icon at bounding box center [615, 234] width 16 height 14
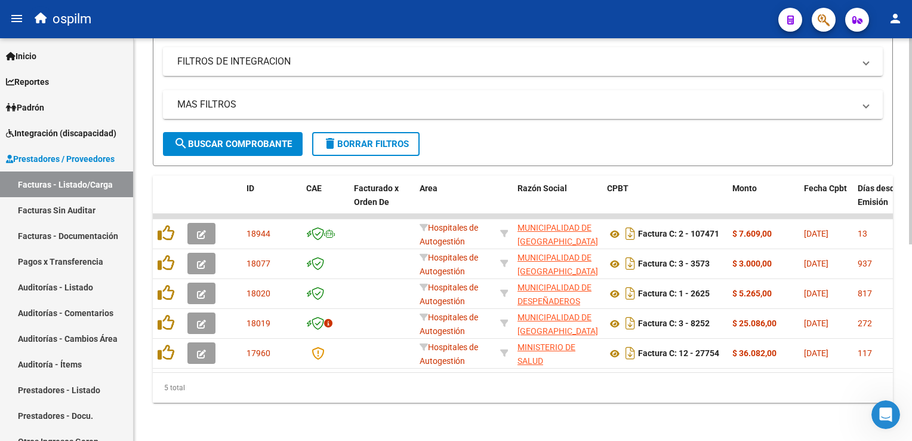
click at [217, 98] on mat-panel-title "MAS FILTROS" at bounding box center [515, 104] width 677 height 13
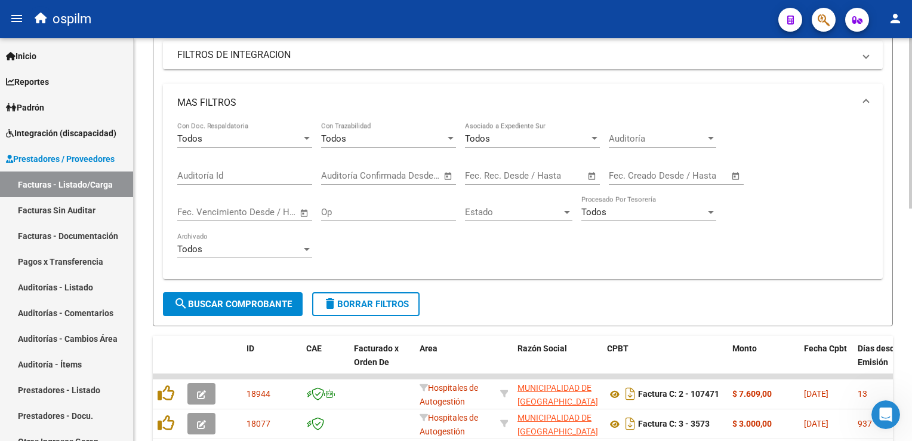
click at [214, 98] on mat-panel-title "MAS FILTROS" at bounding box center [515, 102] width 677 height 13
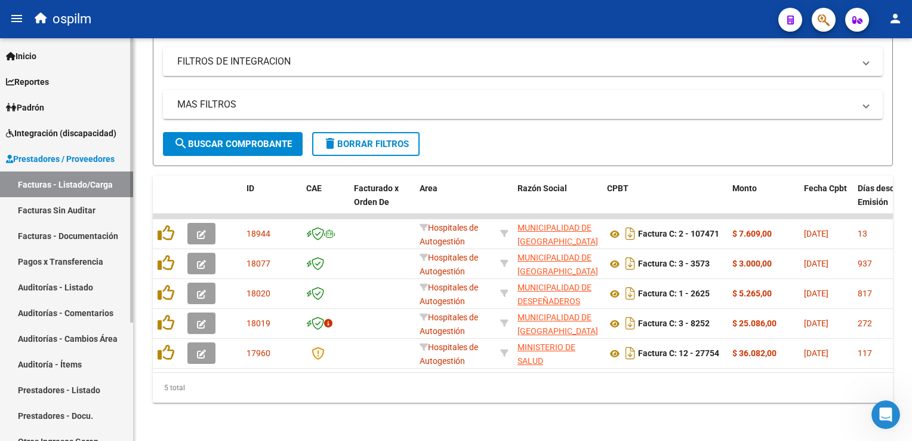
click at [47, 213] on link "Facturas Sin Auditar" at bounding box center [66, 210] width 133 height 26
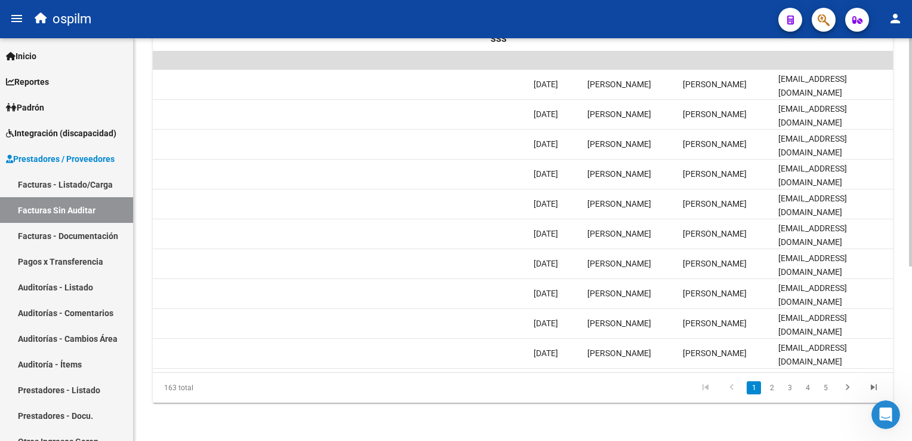
scroll to position [0, 1189]
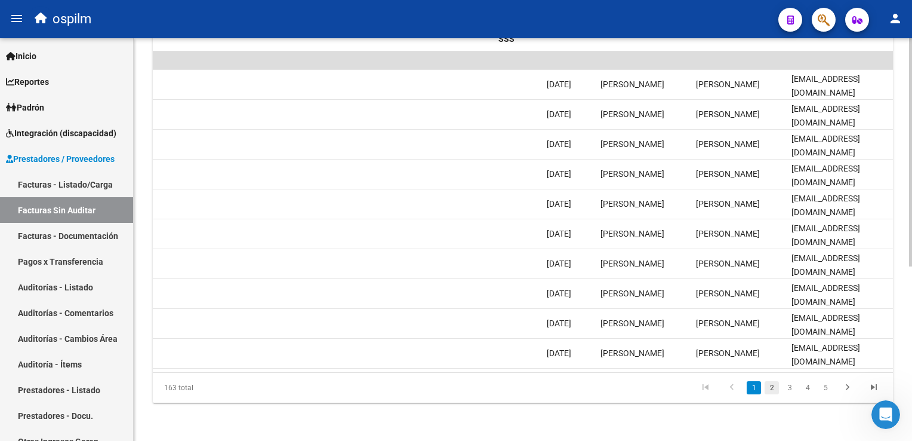
click at [772, 387] on link "2" at bounding box center [772, 387] width 14 height 13
click at [787, 388] on link "3" at bounding box center [790, 387] width 14 height 13
click at [817, 389] on li "5" at bounding box center [826, 387] width 18 height 20
click at [813, 388] on link "4" at bounding box center [807, 387] width 14 height 13
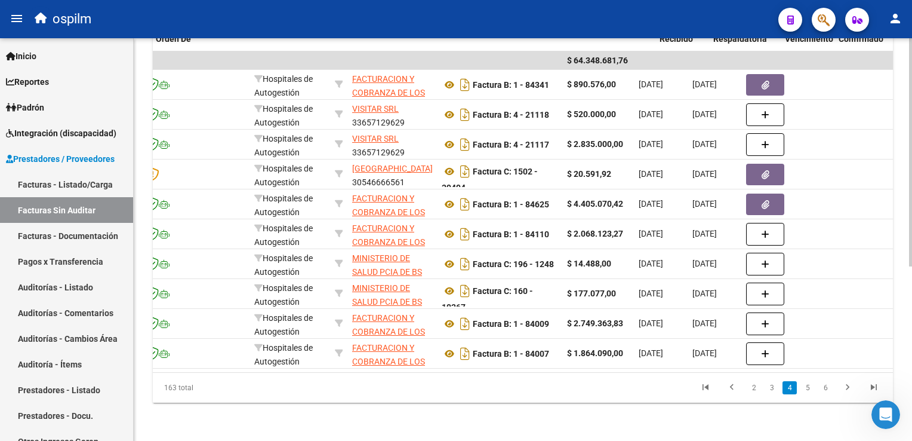
scroll to position [0, 181]
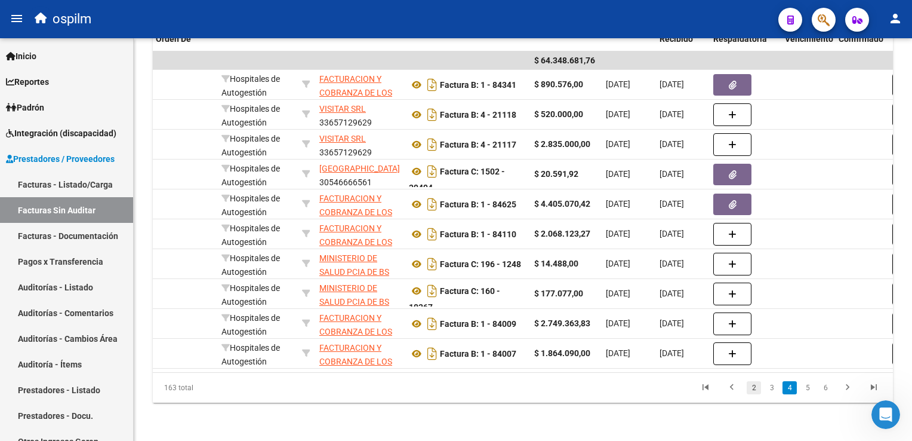
click at [755, 383] on link "2" at bounding box center [754, 387] width 14 height 13
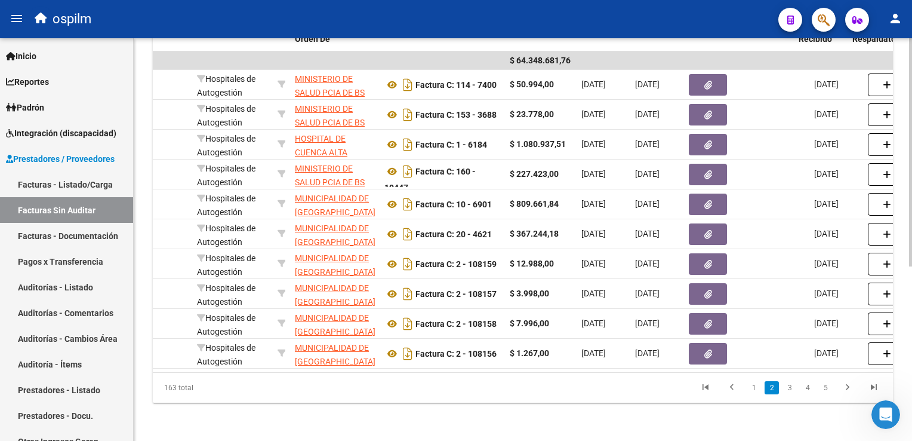
scroll to position [0, 38]
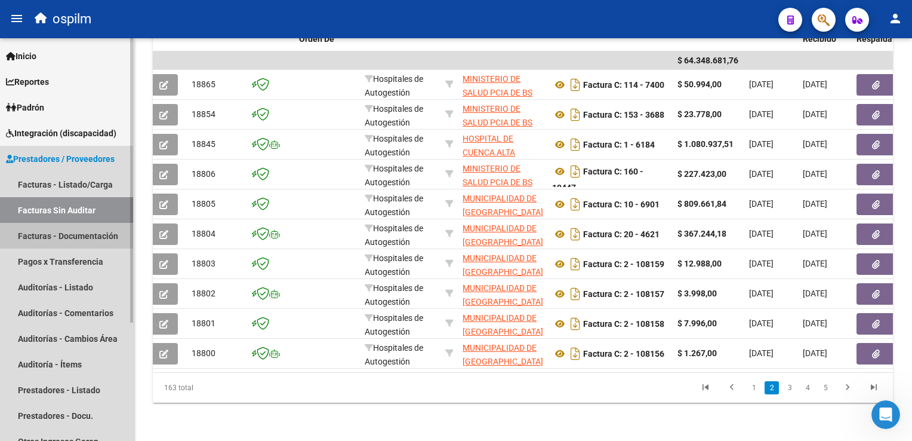
click at [71, 236] on link "Facturas - Documentación" at bounding box center [66, 236] width 133 height 26
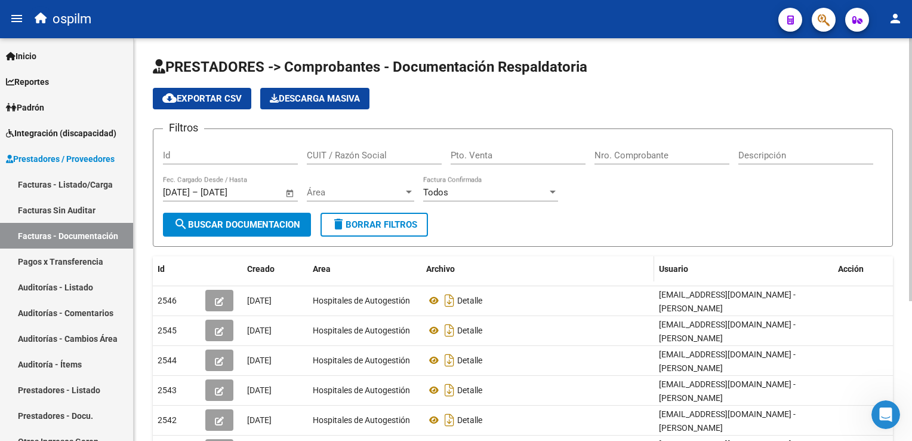
scroll to position [214, 0]
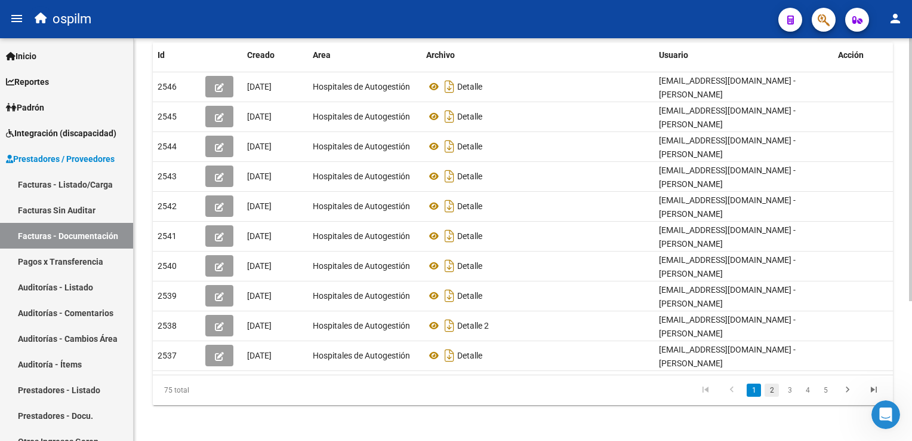
click at [771, 385] on link "2" at bounding box center [772, 389] width 14 height 13
click at [787, 388] on link "3" at bounding box center [790, 389] width 14 height 13
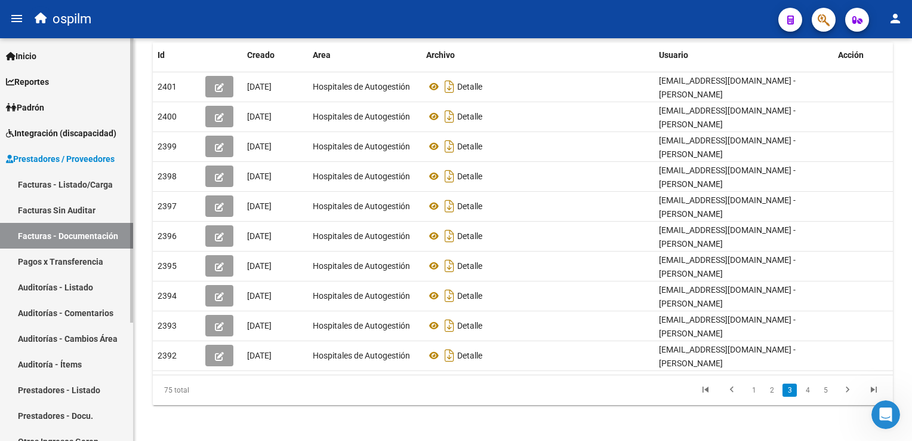
click at [49, 260] on link "Pagos x Transferencia" at bounding box center [66, 261] width 133 height 26
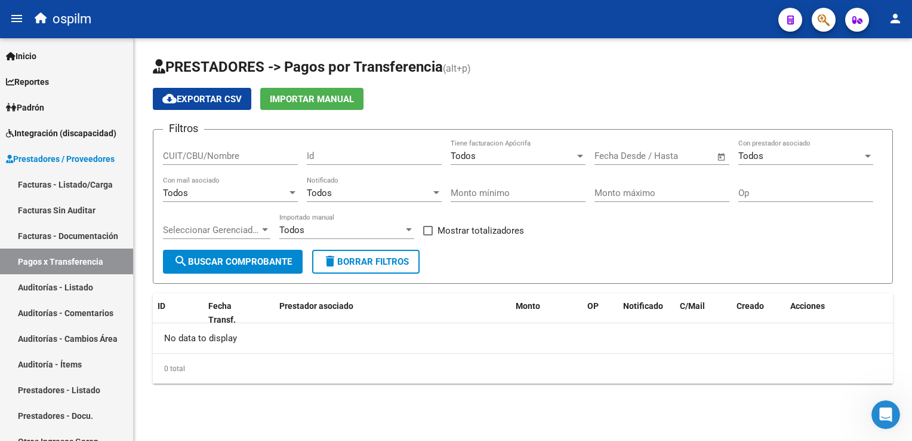
click at [719, 157] on span "Open calendar" at bounding box center [721, 156] width 29 height 29
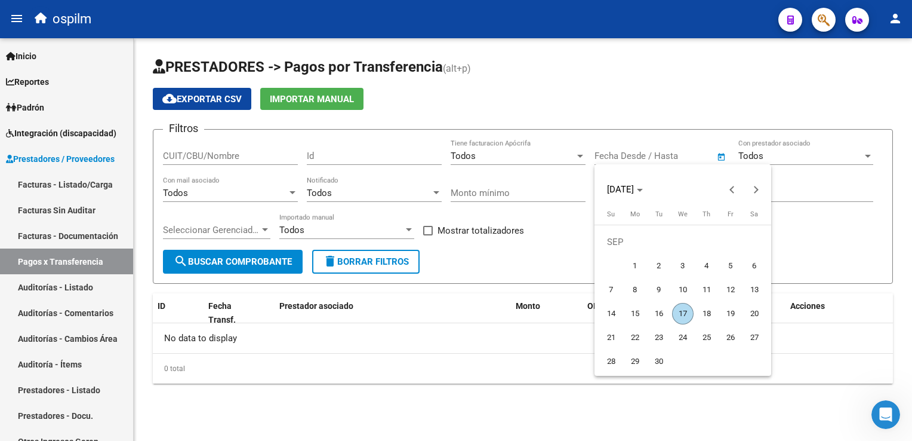
click at [635, 270] on span "1" at bounding box center [634, 265] width 21 height 21
type input "[DATE]"
click at [204, 264] on div at bounding box center [456, 220] width 912 height 441
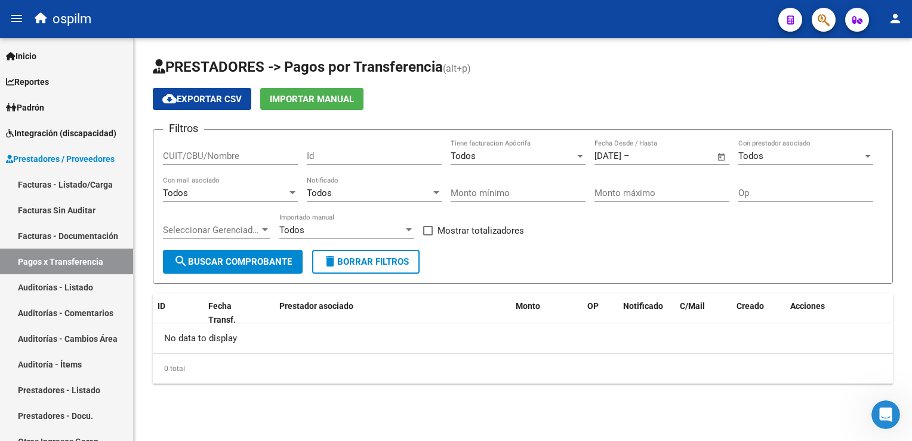
click at [232, 267] on button "search Buscar Comprobante" at bounding box center [233, 262] width 140 height 24
click at [67, 291] on link "Auditorías - Listado" at bounding box center [66, 287] width 133 height 26
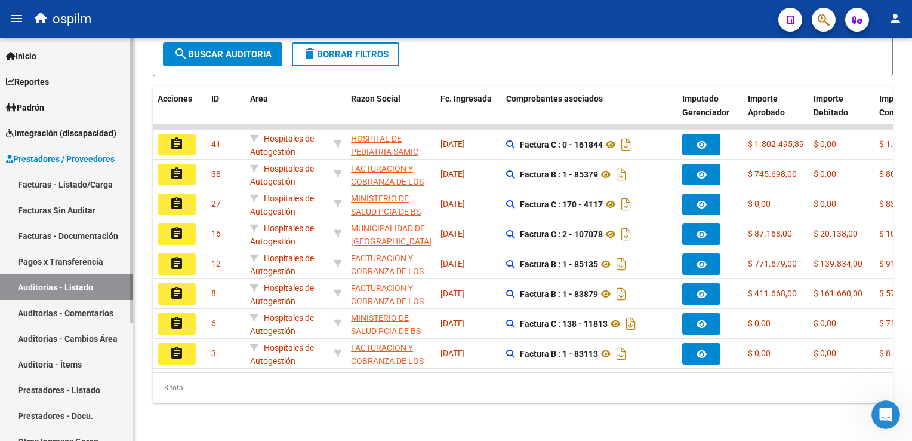
click at [76, 333] on link "Auditorías - Cambios Área" at bounding box center [66, 338] width 133 height 26
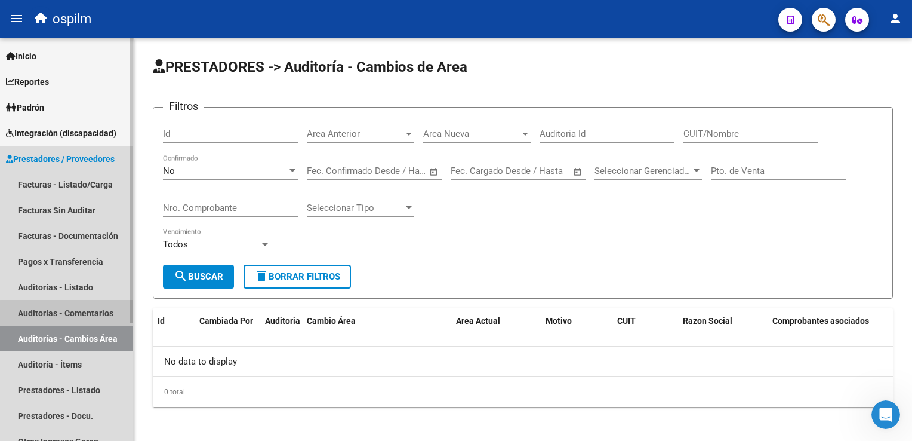
click at [76, 319] on link "Auditorías - Comentarios" at bounding box center [66, 313] width 133 height 26
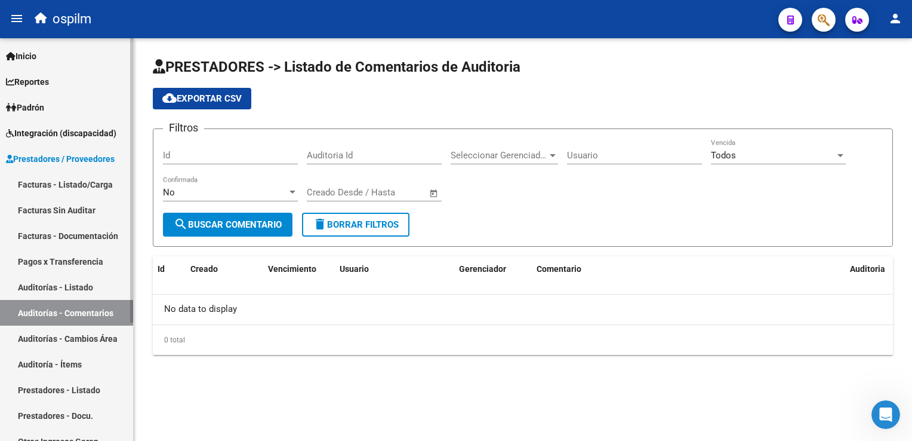
click at [36, 364] on link "Auditoría - Ítems" at bounding box center [66, 364] width 133 height 26
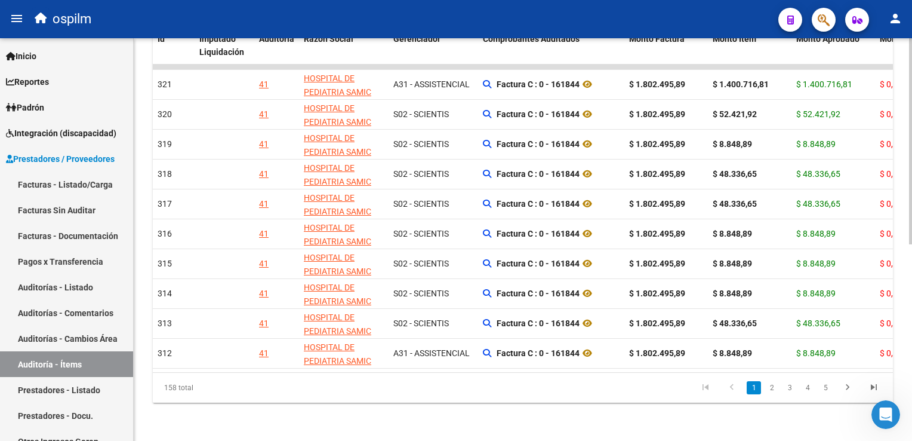
scroll to position [0, 174]
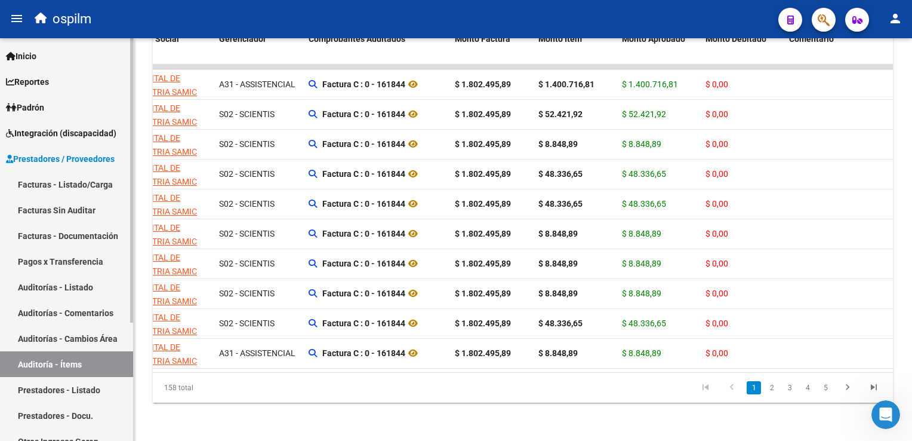
click at [41, 112] on span "Padrón" at bounding box center [25, 107] width 38 height 13
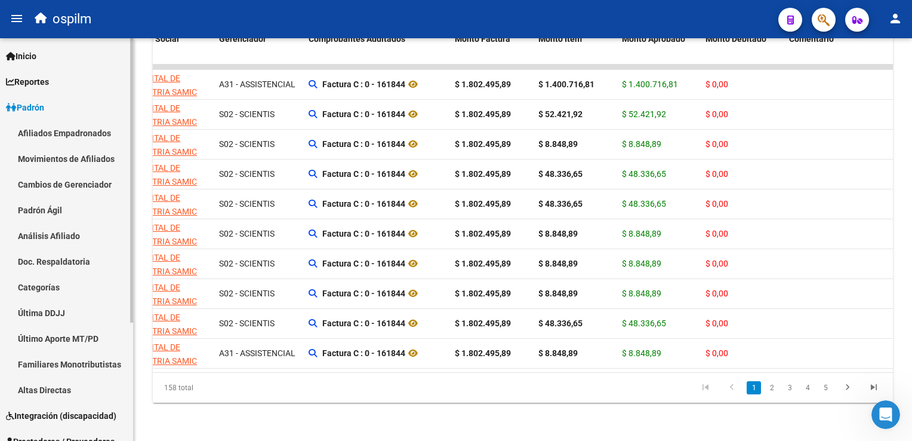
click at [57, 155] on link "Movimientos de Afiliados" at bounding box center [66, 159] width 133 height 26
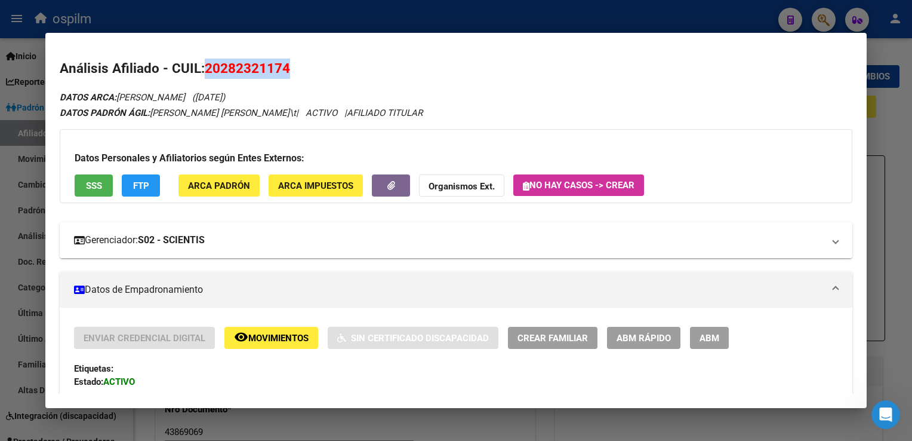
scroll to position [1128, 0]
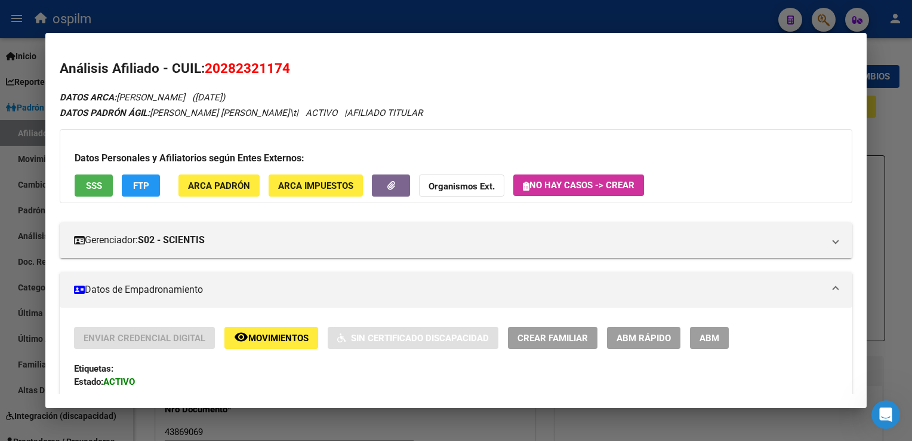
click at [375, 20] on div at bounding box center [456, 220] width 912 height 441
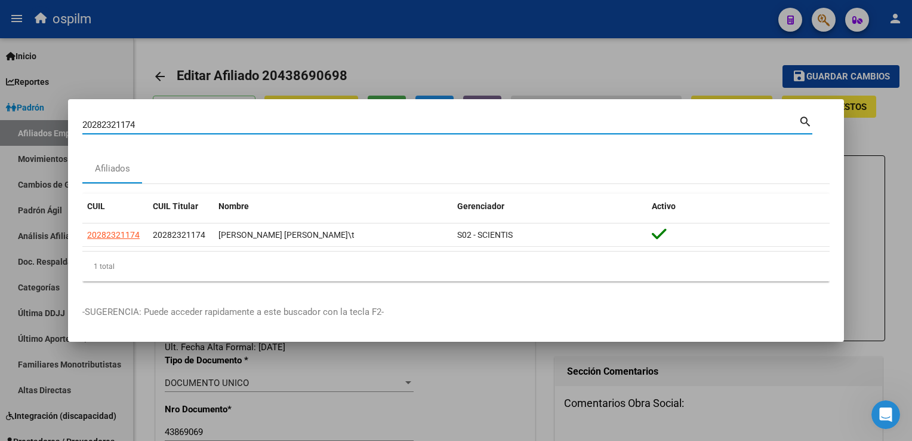
drag, startPoint x: 153, startPoint y: 123, endPoint x: 58, endPoint y: 130, distance: 94.5
click at [58, 130] on div "20282321174 Buscar (apellido, dni, cuil, nro traspaso, cuit, obra social) searc…" at bounding box center [456, 220] width 912 height 441
paste input "7264314173"
type input "27264314173"
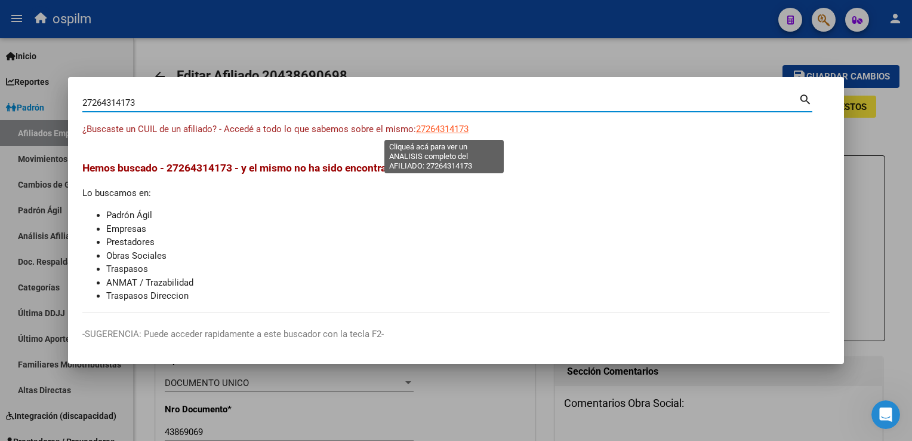
click at [423, 125] on span "27264314173" at bounding box center [442, 129] width 53 height 11
type textarea "27264314173"
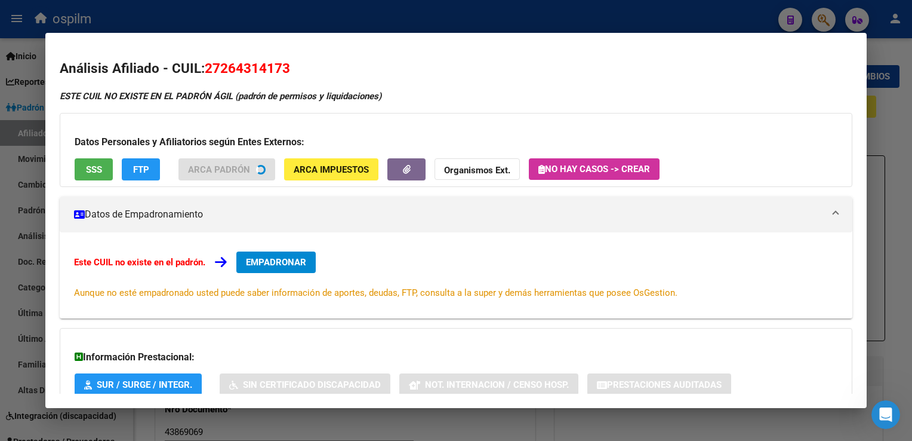
click at [96, 172] on span "SSS" at bounding box center [94, 169] width 16 height 11
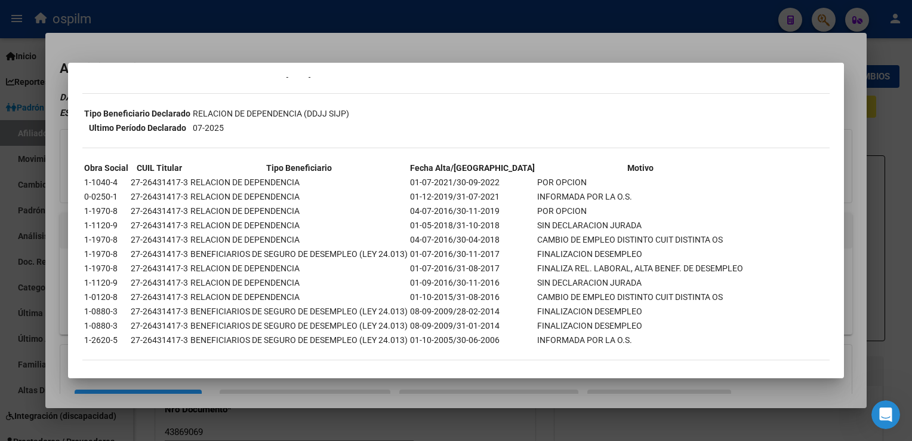
scroll to position [0, 0]
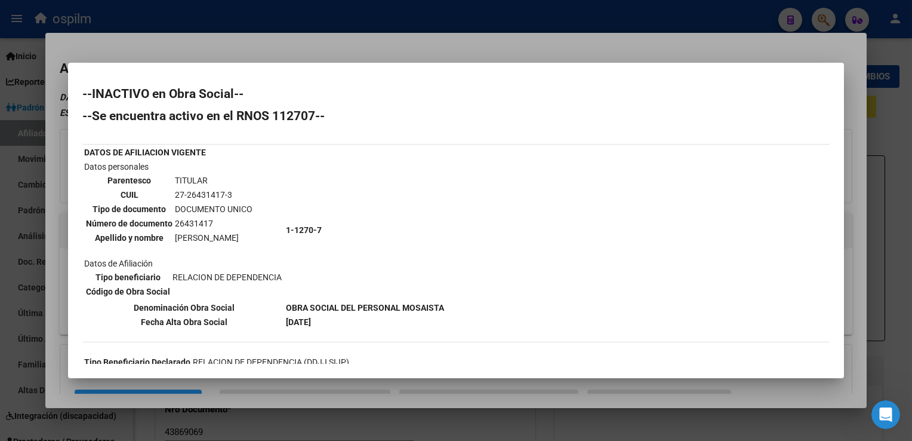
drag, startPoint x: 408, startPoint y: 49, endPoint x: 291, endPoint y: 111, distance: 132.4
click at [408, 49] on div at bounding box center [456, 220] width 912 height 441
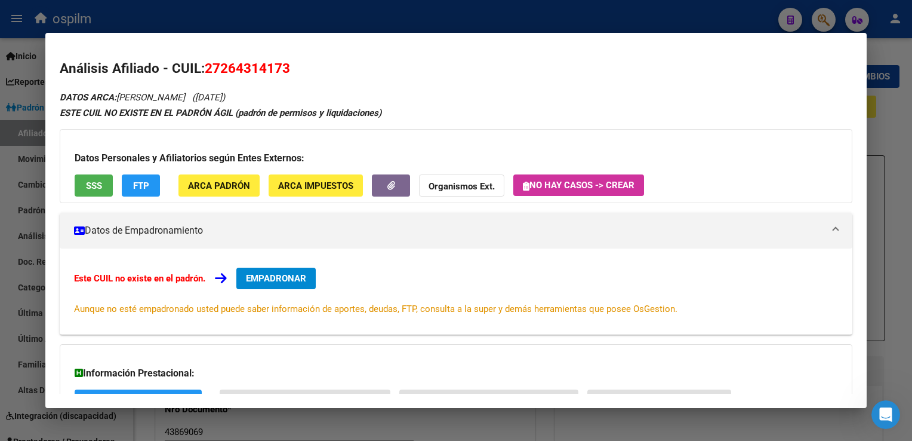
click at [892, 335] on div at bounding box center [456, 220] width 912 height 441
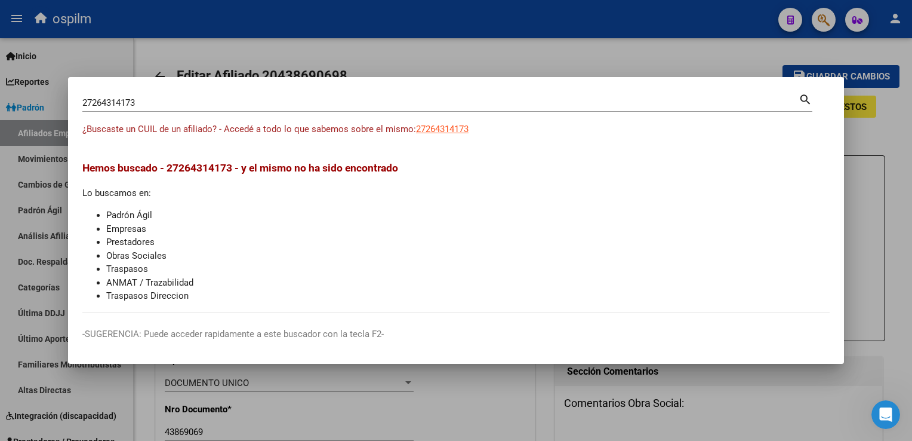
click at [892, 335] on div at bounding box center [456, 220] width 912 height 441
